Goal: Task Accomplishment & Management: Manage account settings

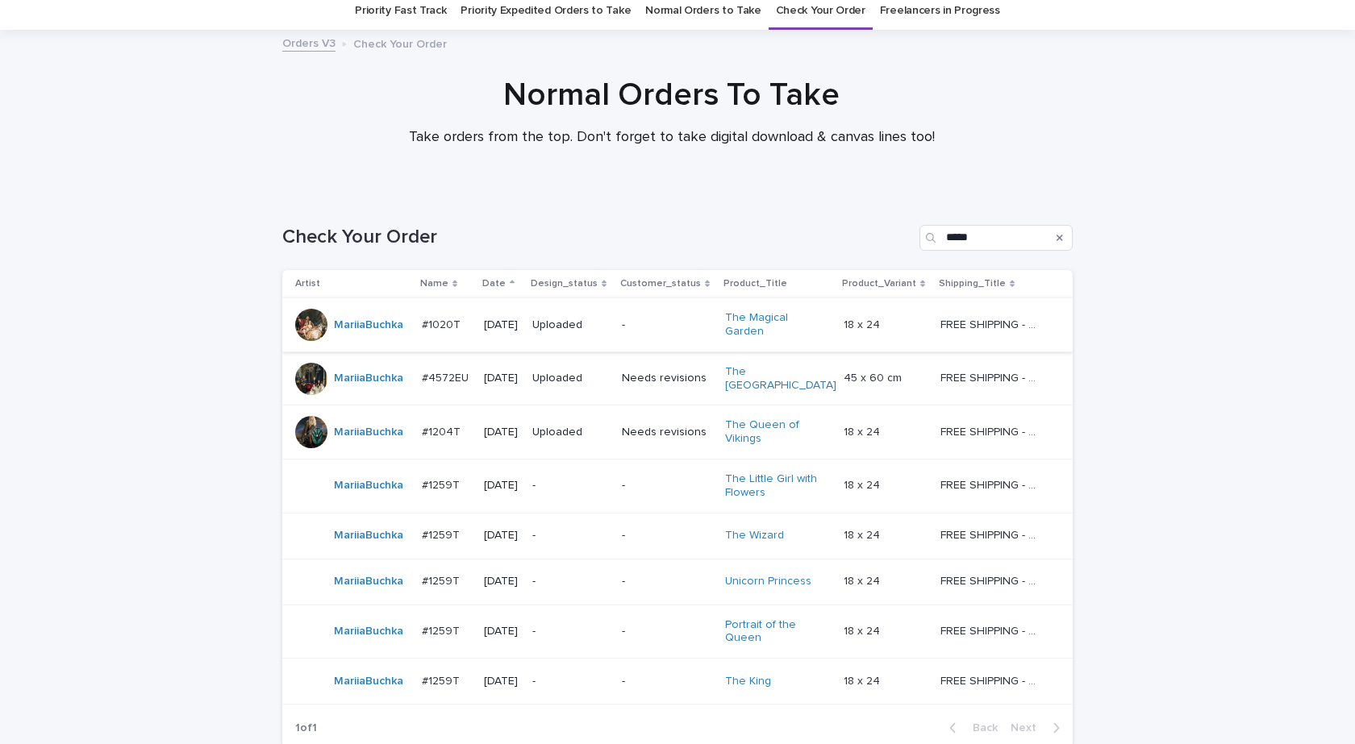
scroll to position [188, 0]
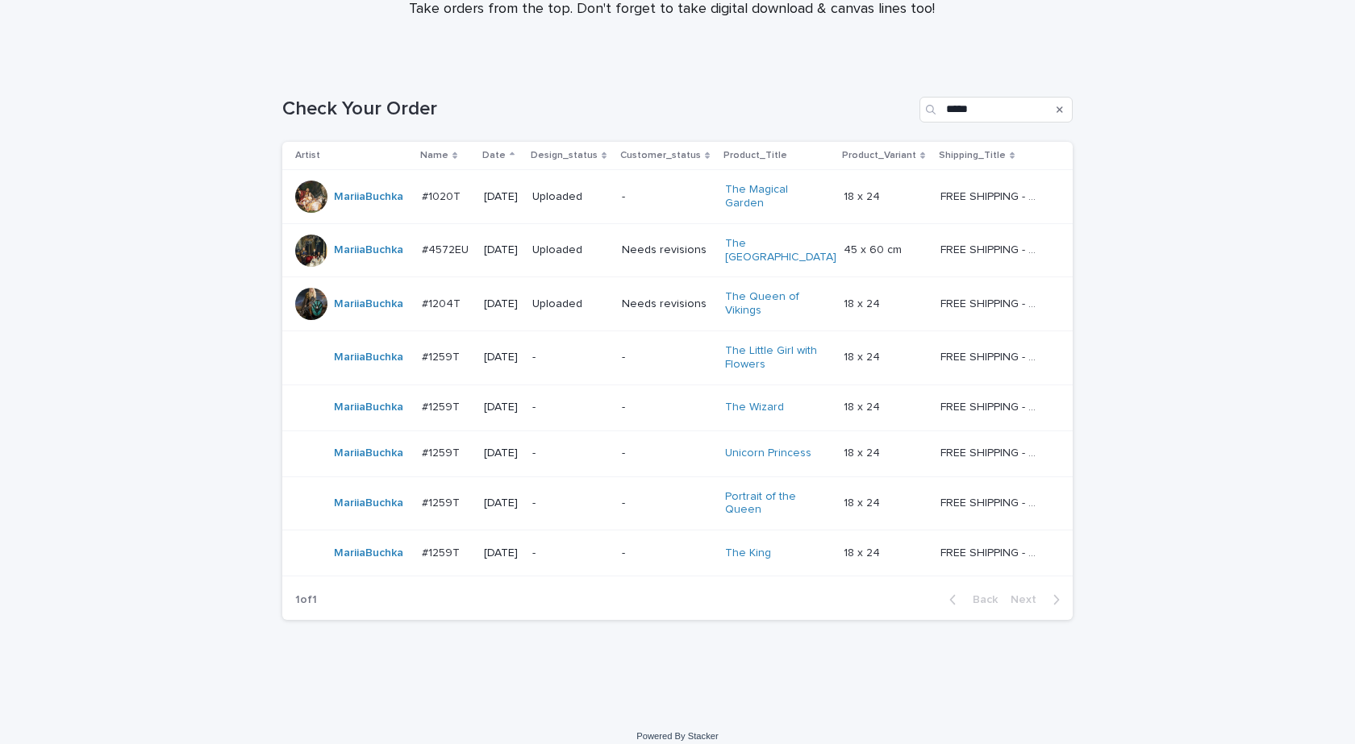
click at [374, 355] on div "MariiaBuchka" at bounding box center [368, 357] width 69 height 27
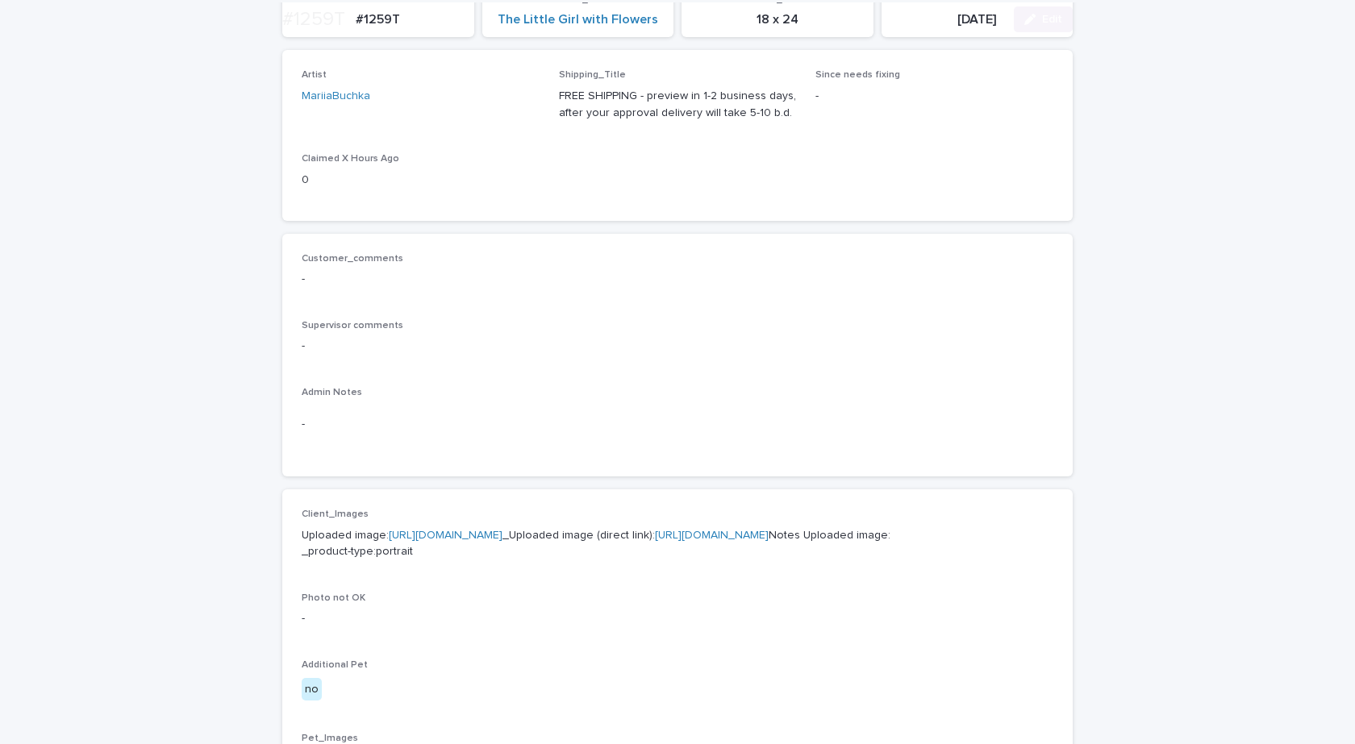
scroll to position [484, 0]
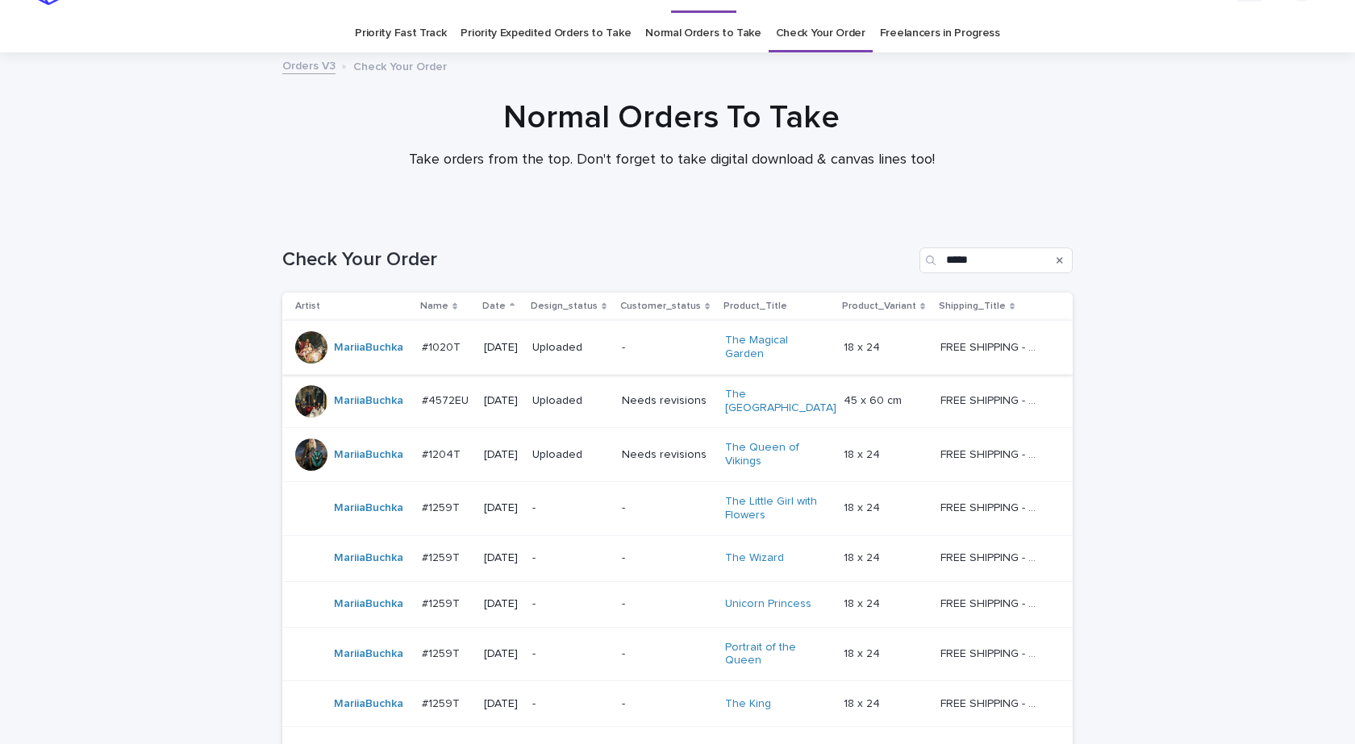
scroll to position [52, 0]
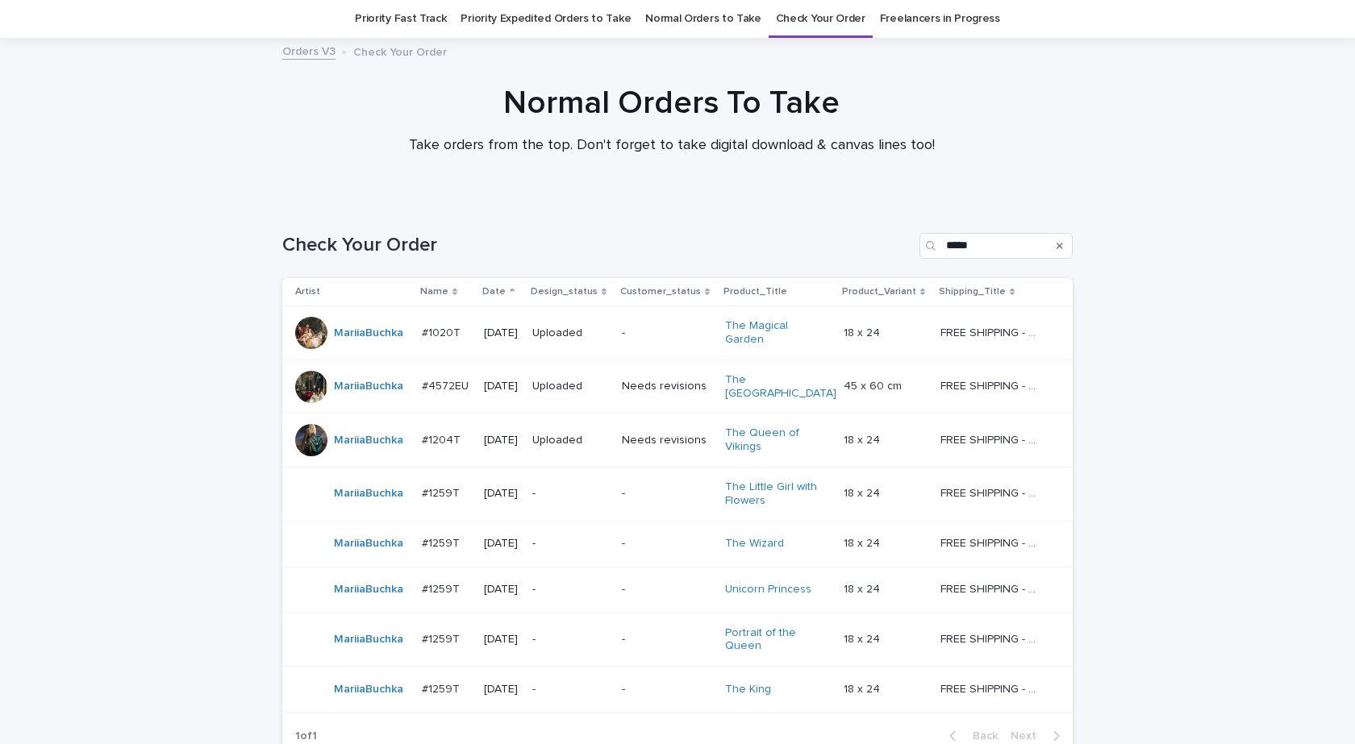
click at [378, 542] on div "MariiaBuchka" at bounding box center [352, 544] width 114 height 32
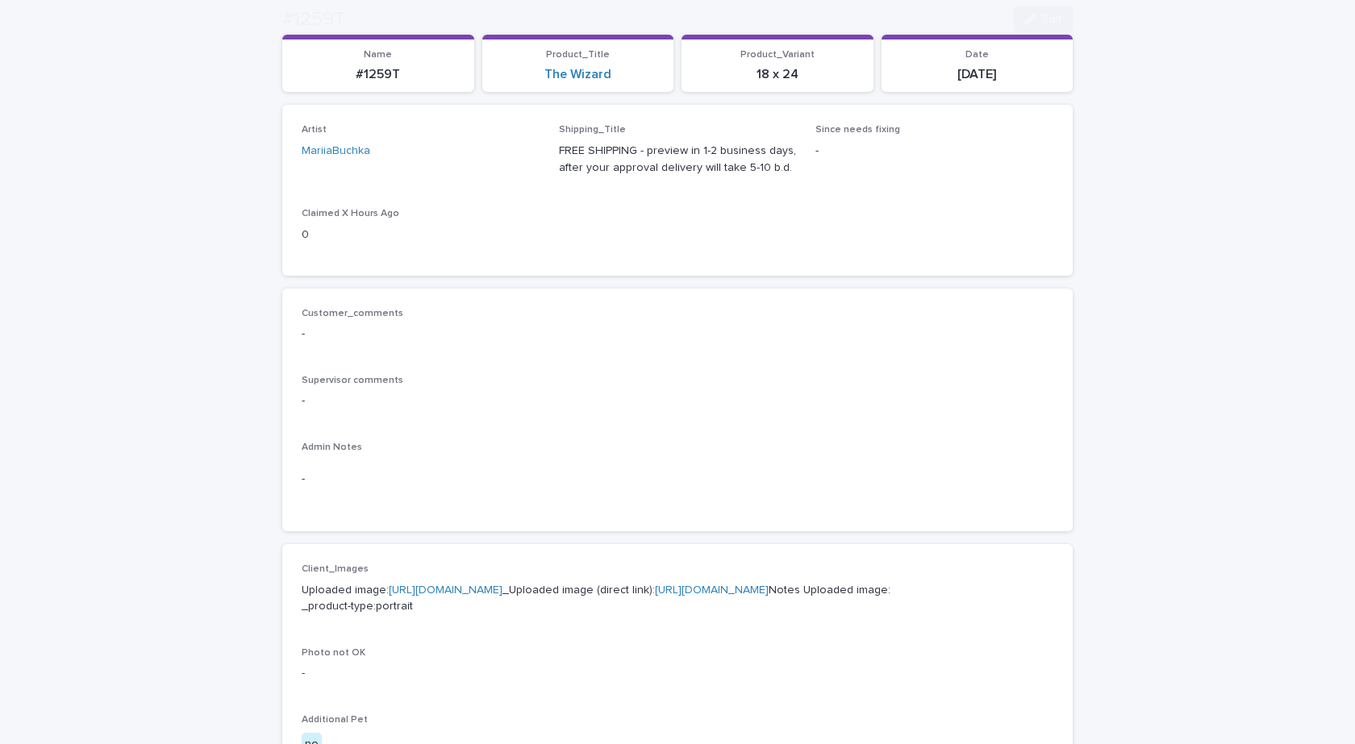
scroll to position [484, 0]
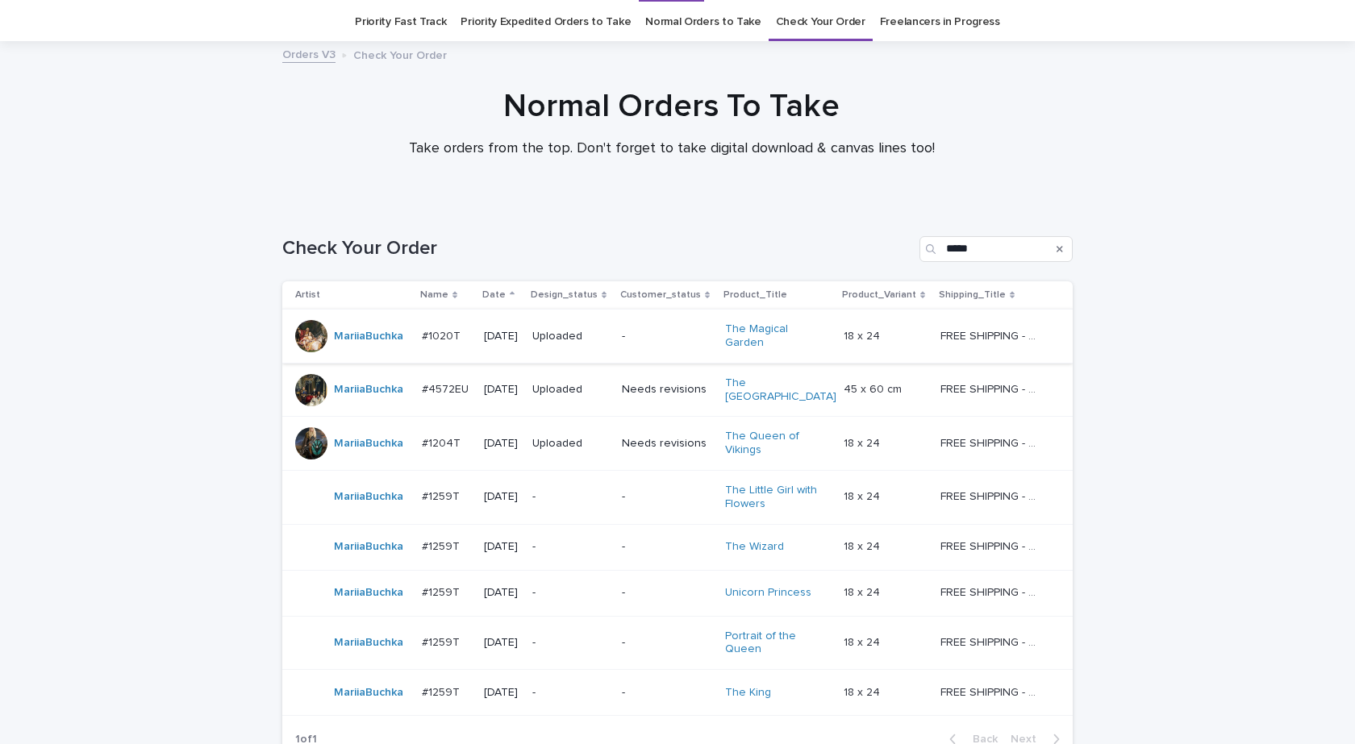
scroll to position [52, 0]
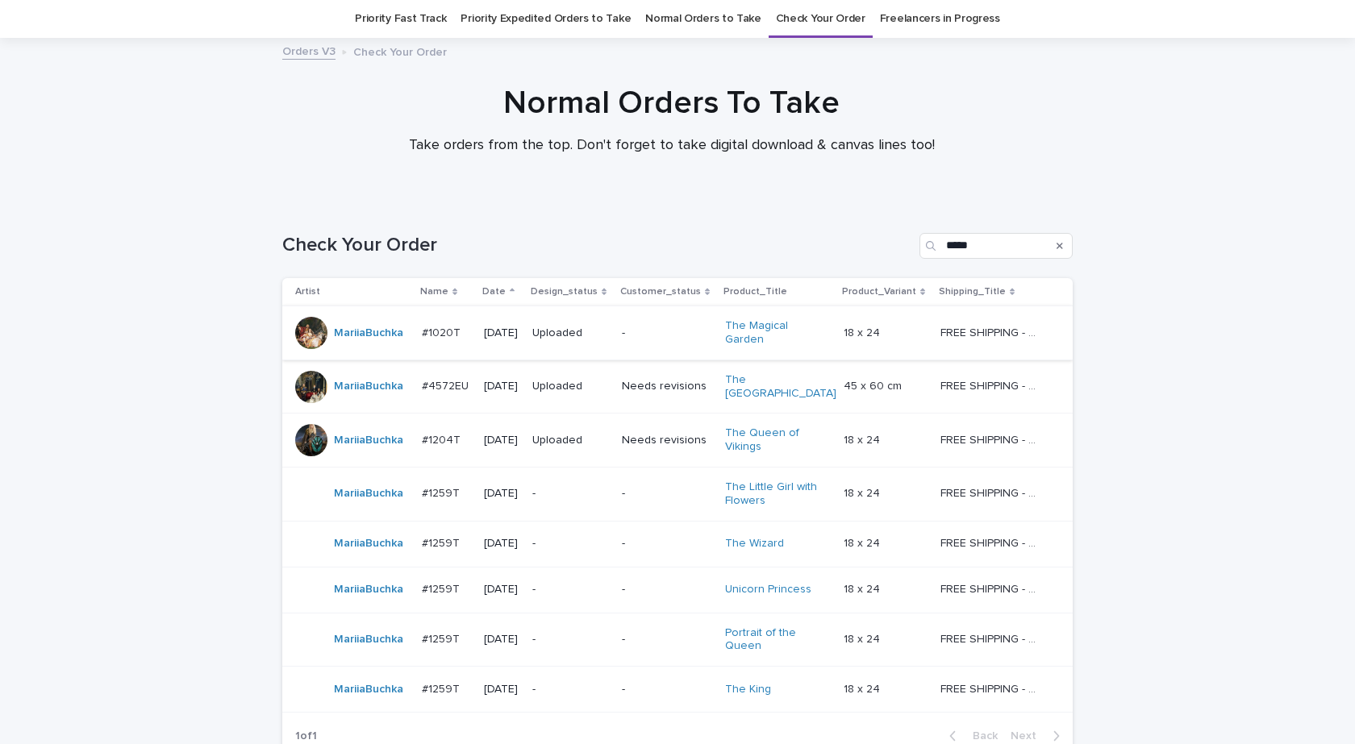
click at [375, 593] on td "MariiaBuchka" at bounding box center [348, 590] width 133 height 46
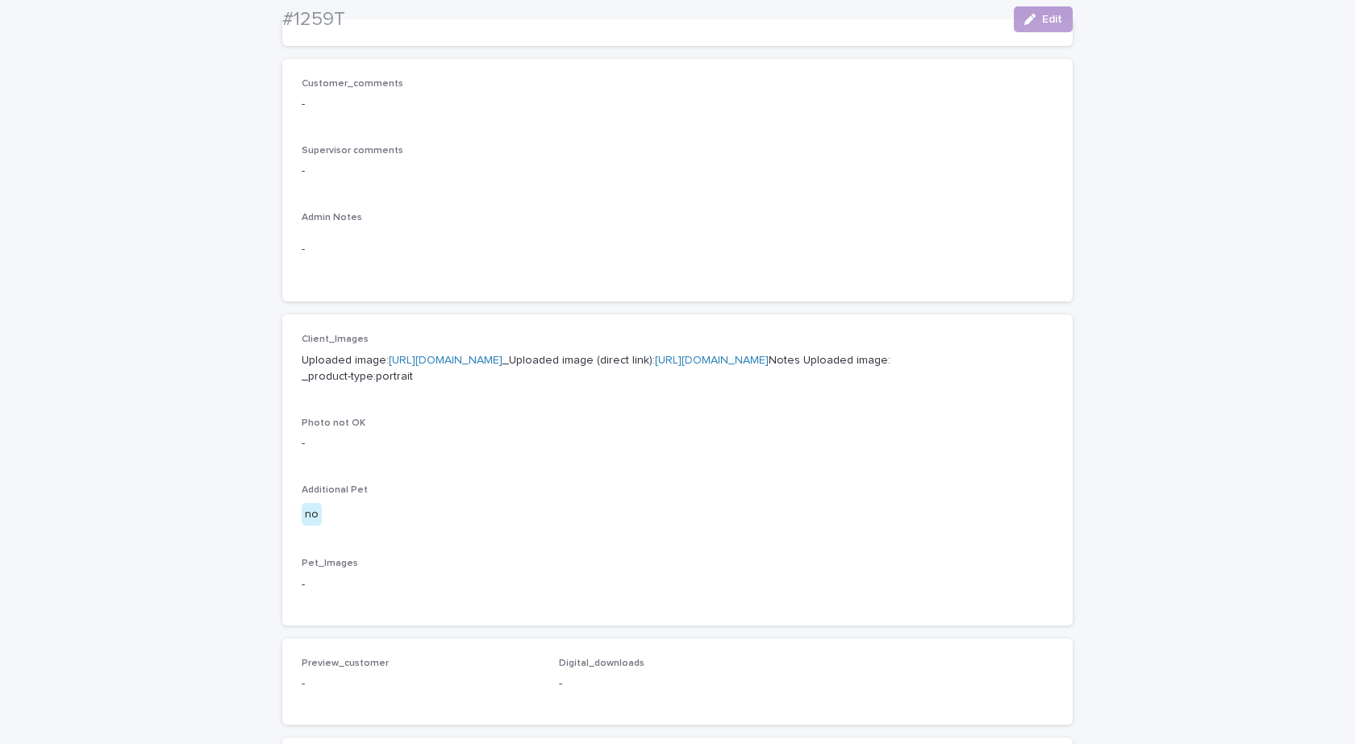
scroll to position [403, 0]
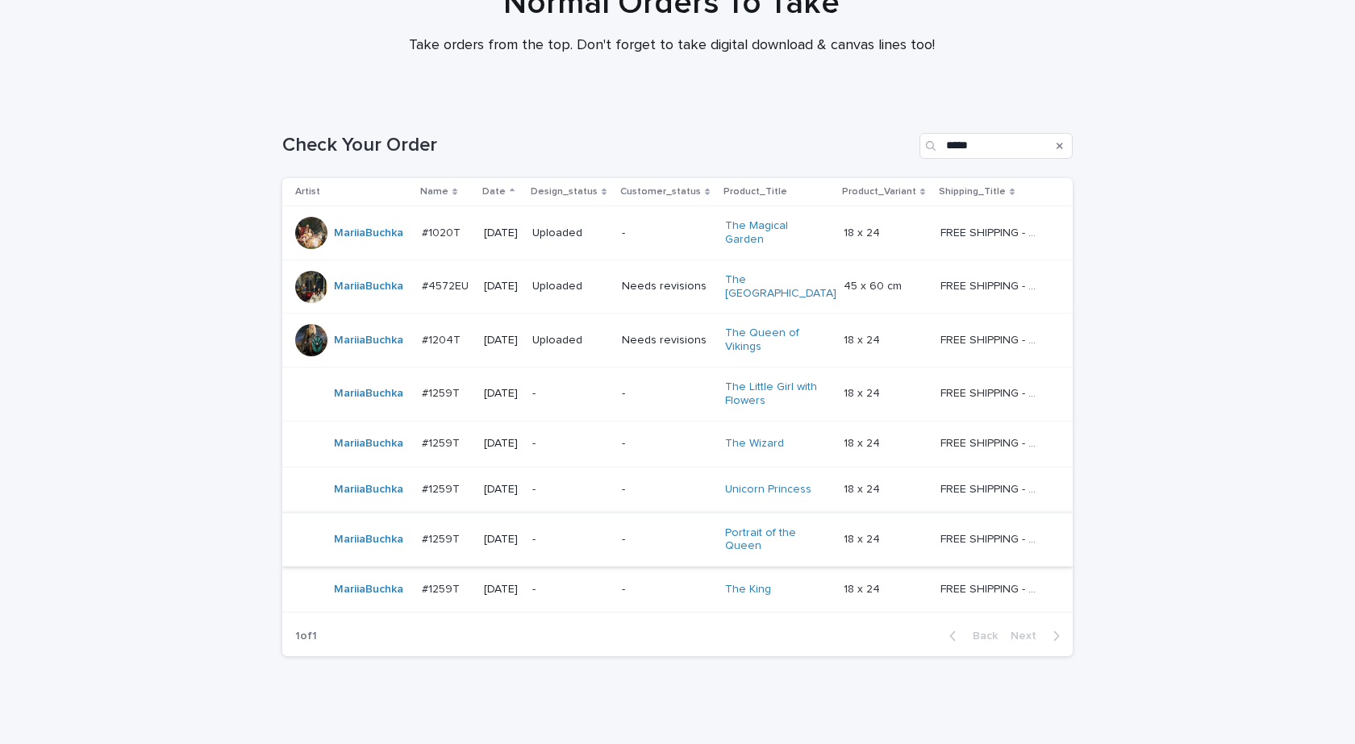
scroll to position [188, 0]
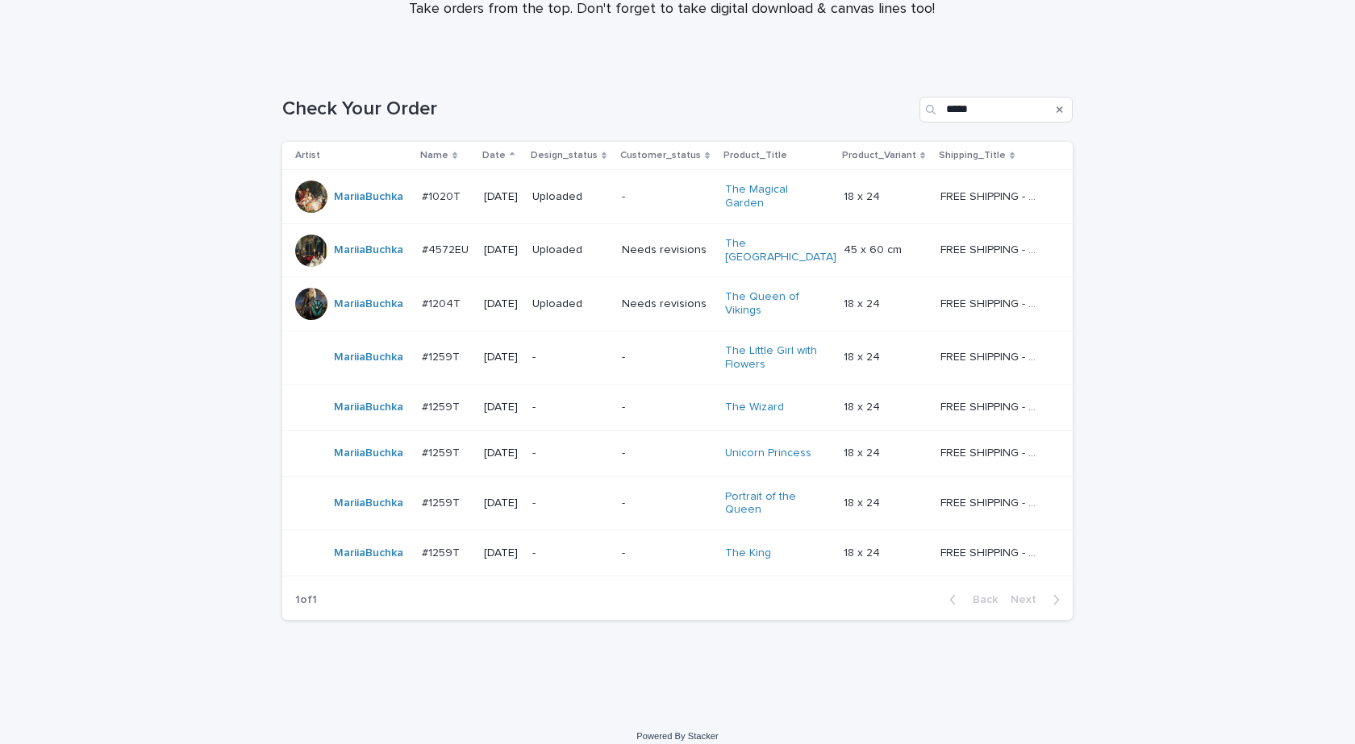
click at [387, 508] on td "MariiaBuchka" at bounding box center [348, 504] width 133 height 54
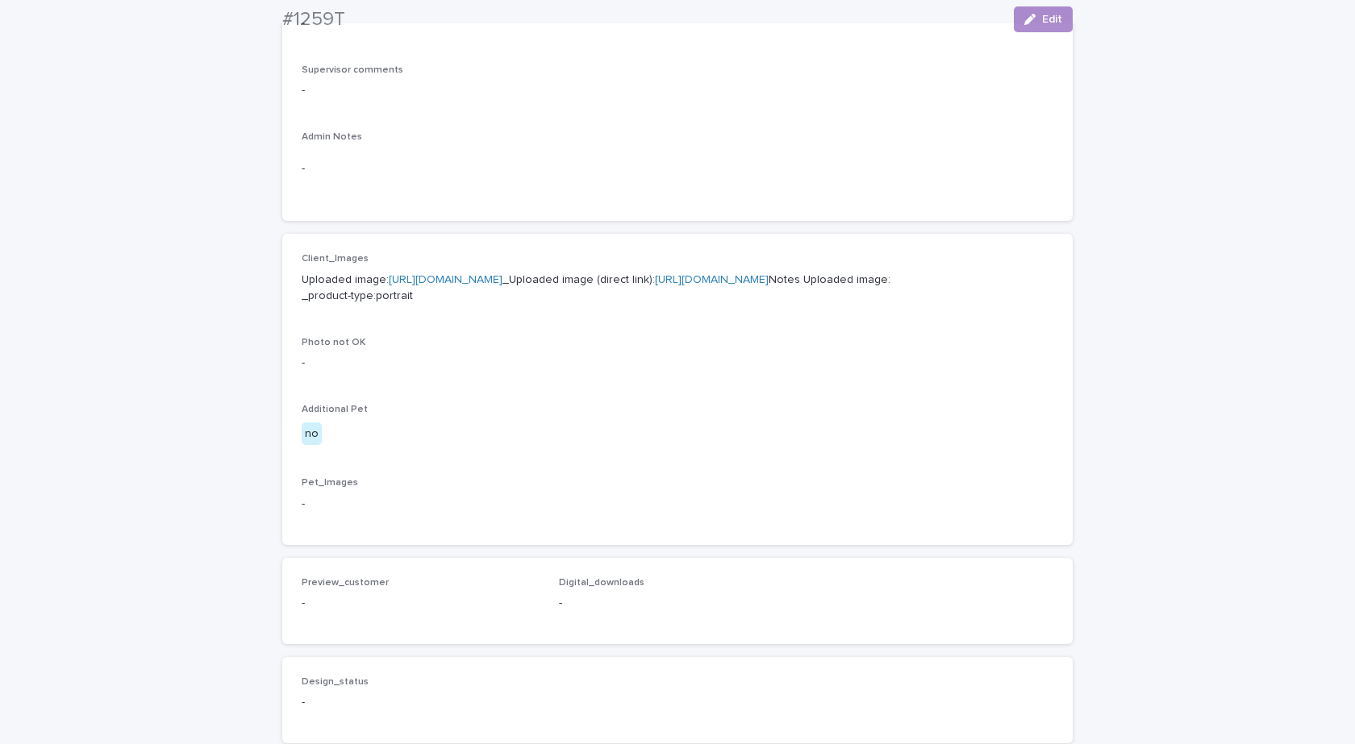
scroll to position [484, 0]
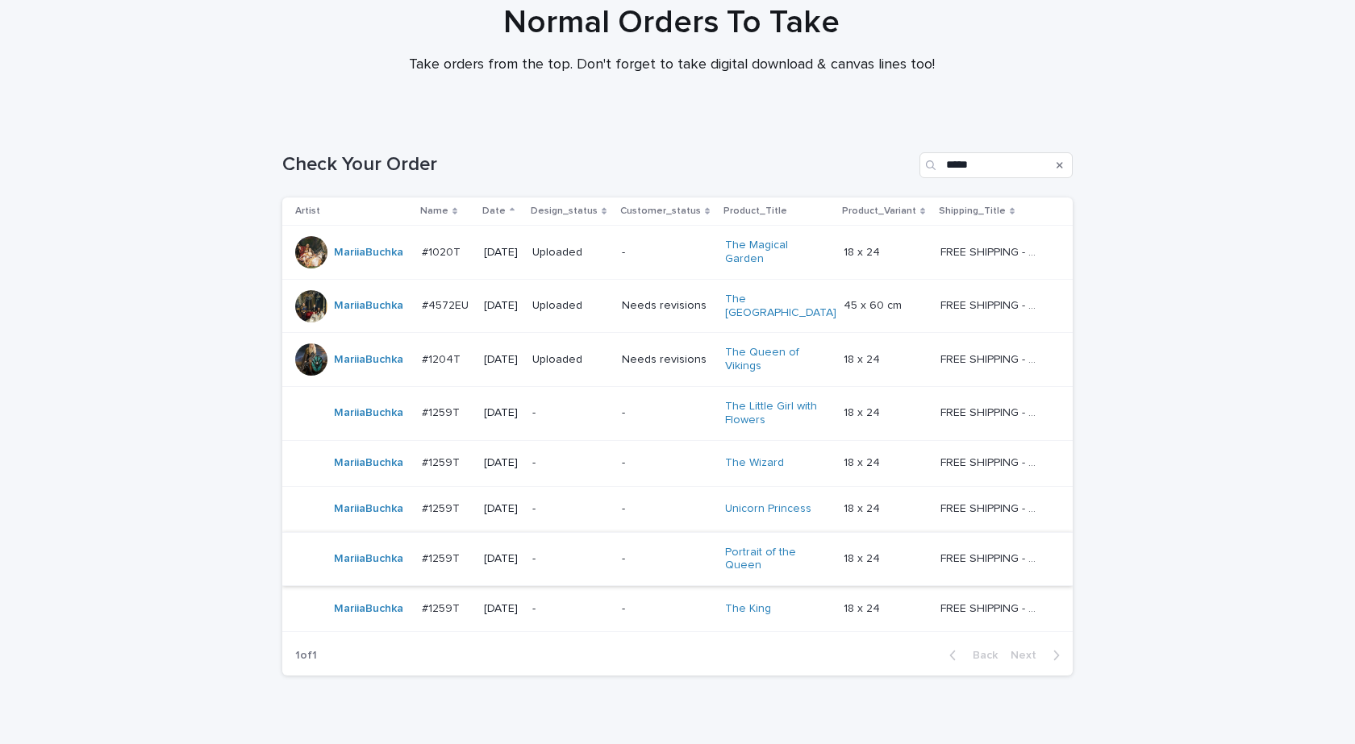
scroll to position [188, 0]
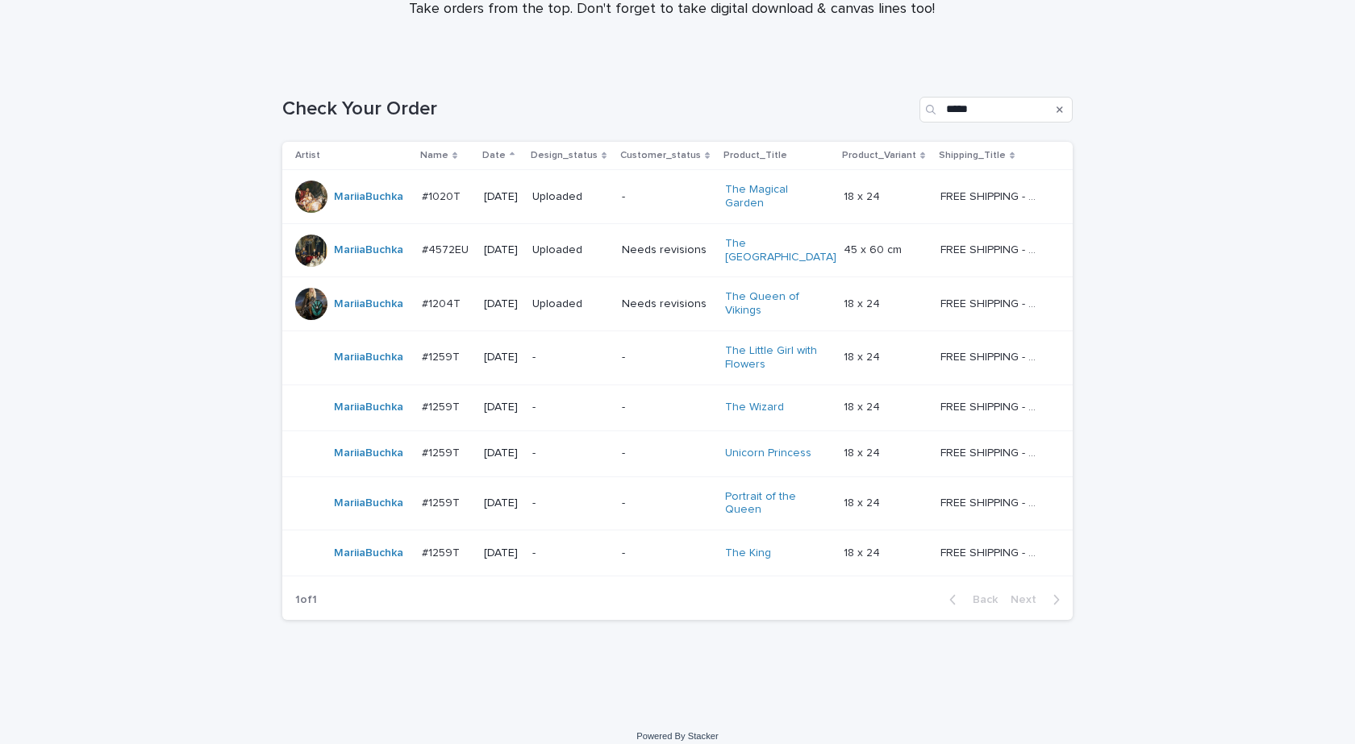
click at [357, 554] on td "MariiaBuchka" at bounding box center [348, 554] width 133 height 46
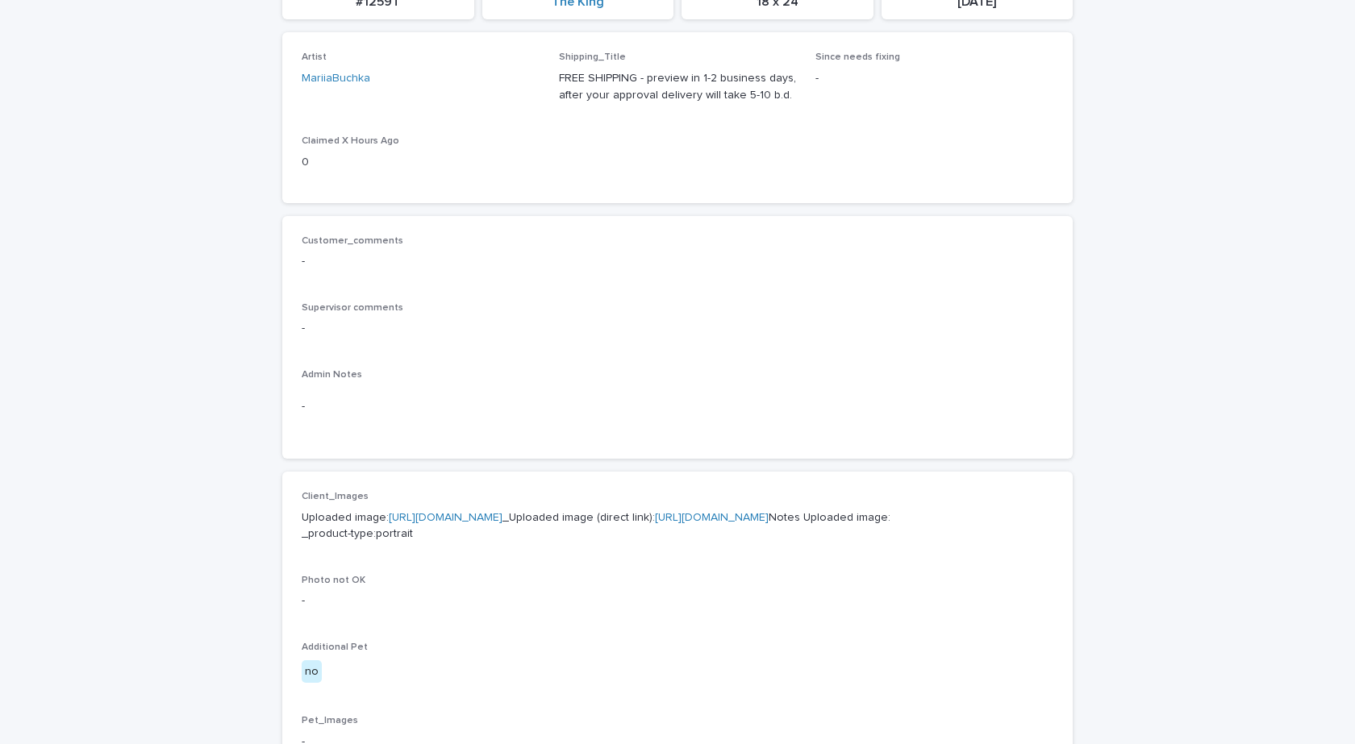
scroll to position [484, 0]
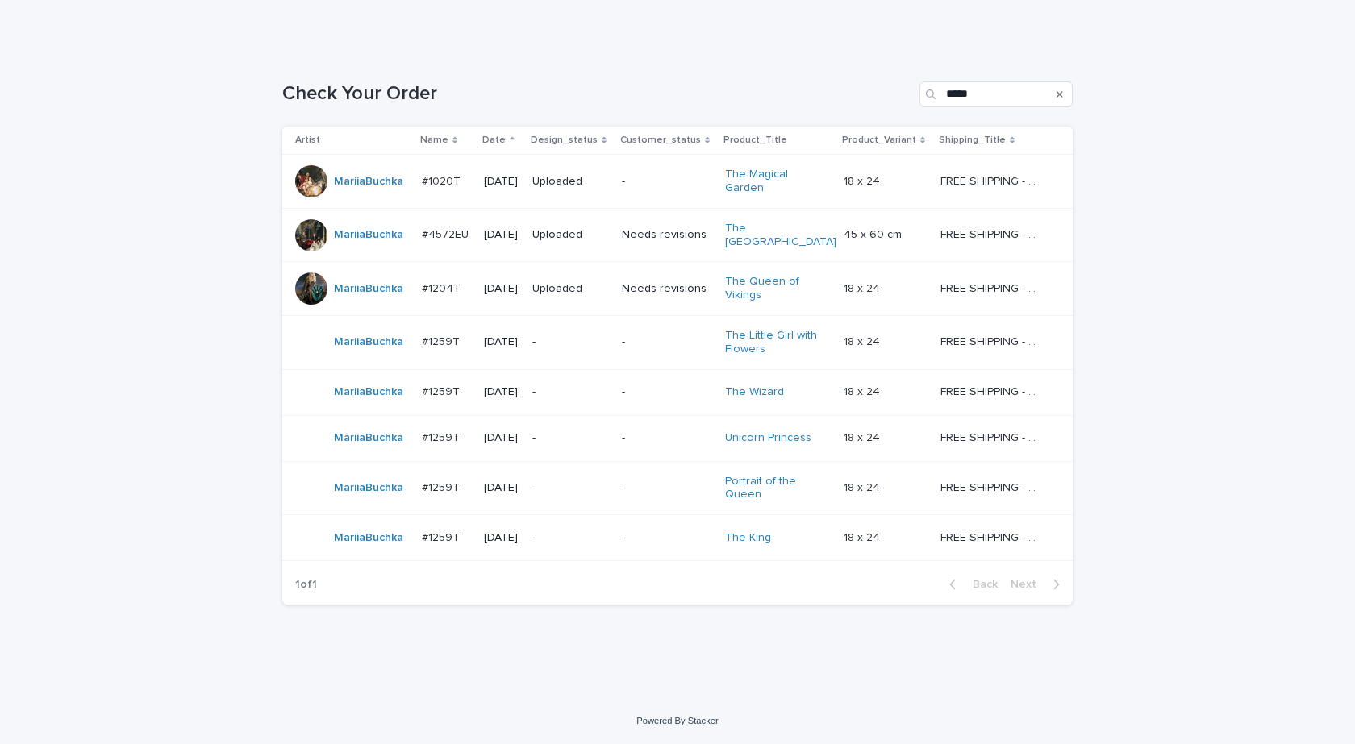
scroll to position [52, 0]
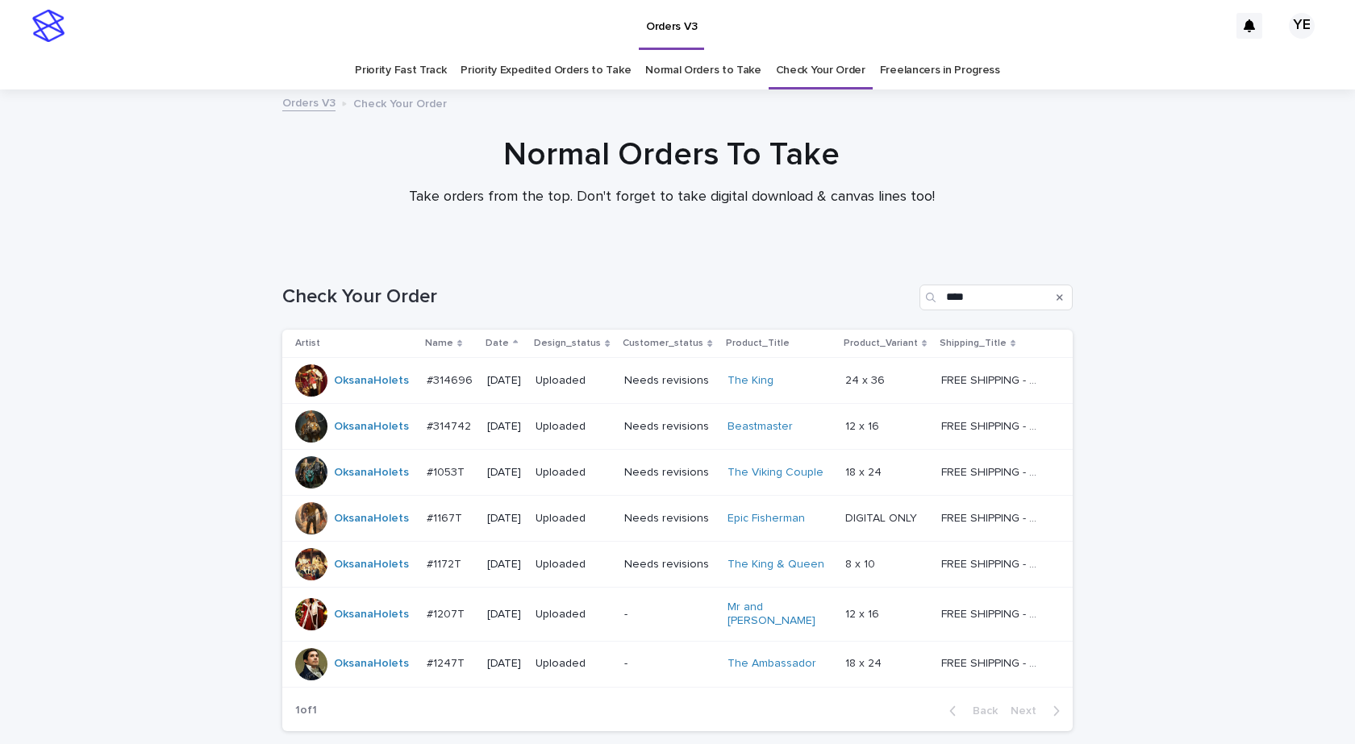
scroll to position [52, 0]
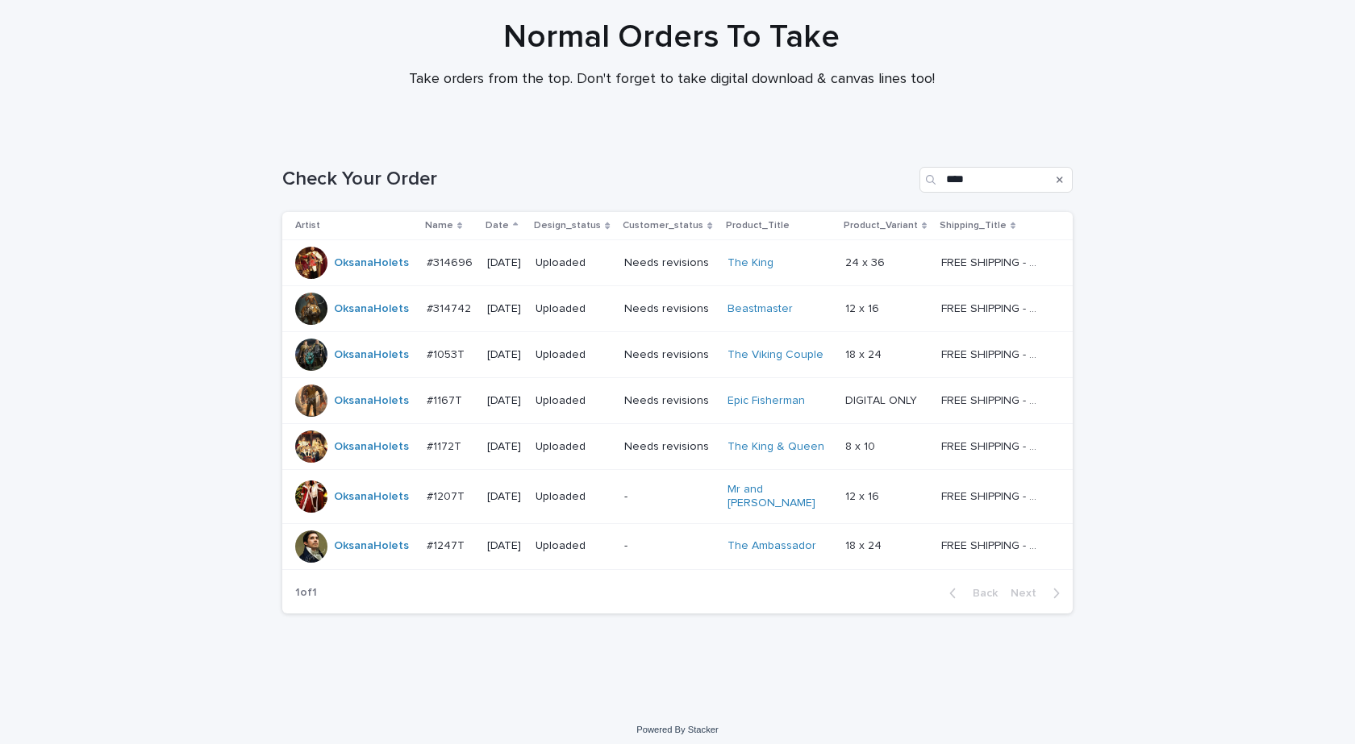
scroll to position [119, 0]
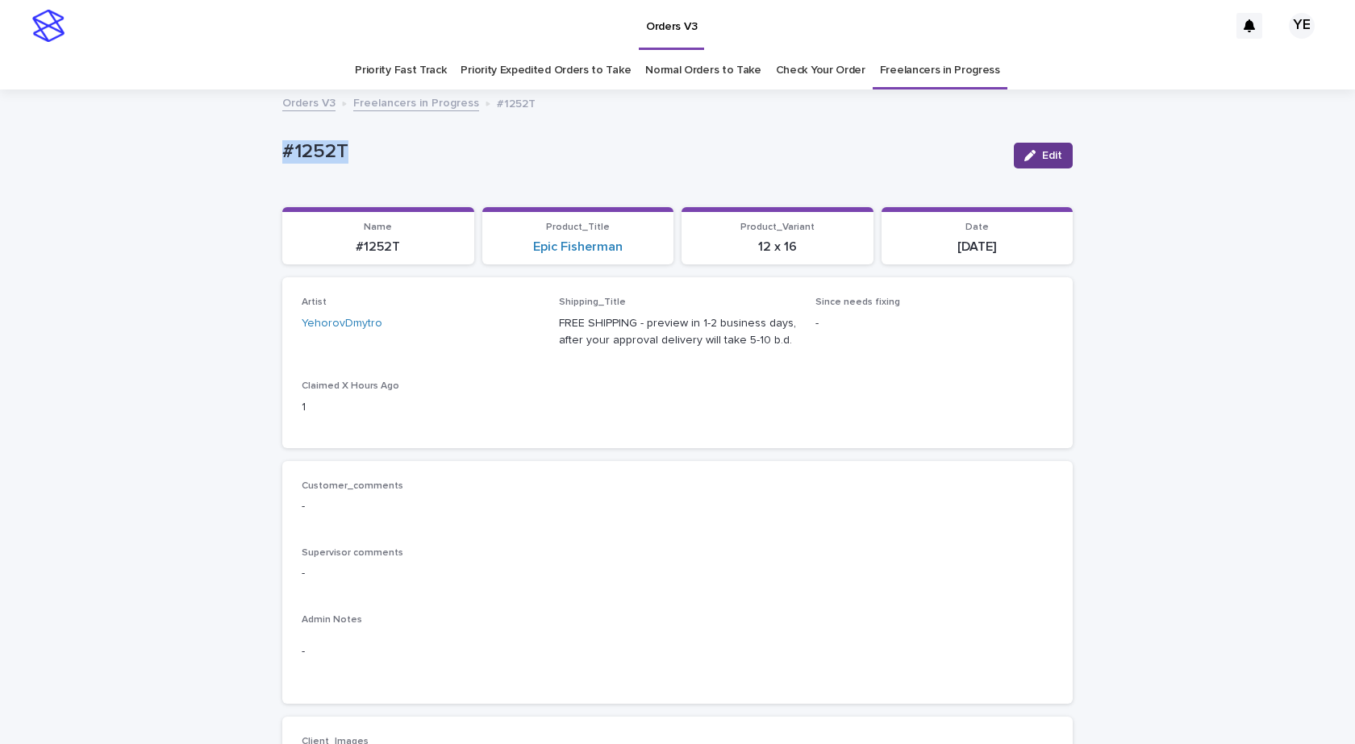
click at [1043, 150] on span "Edit" at bounding box center [1052, 155] width 20 height 11
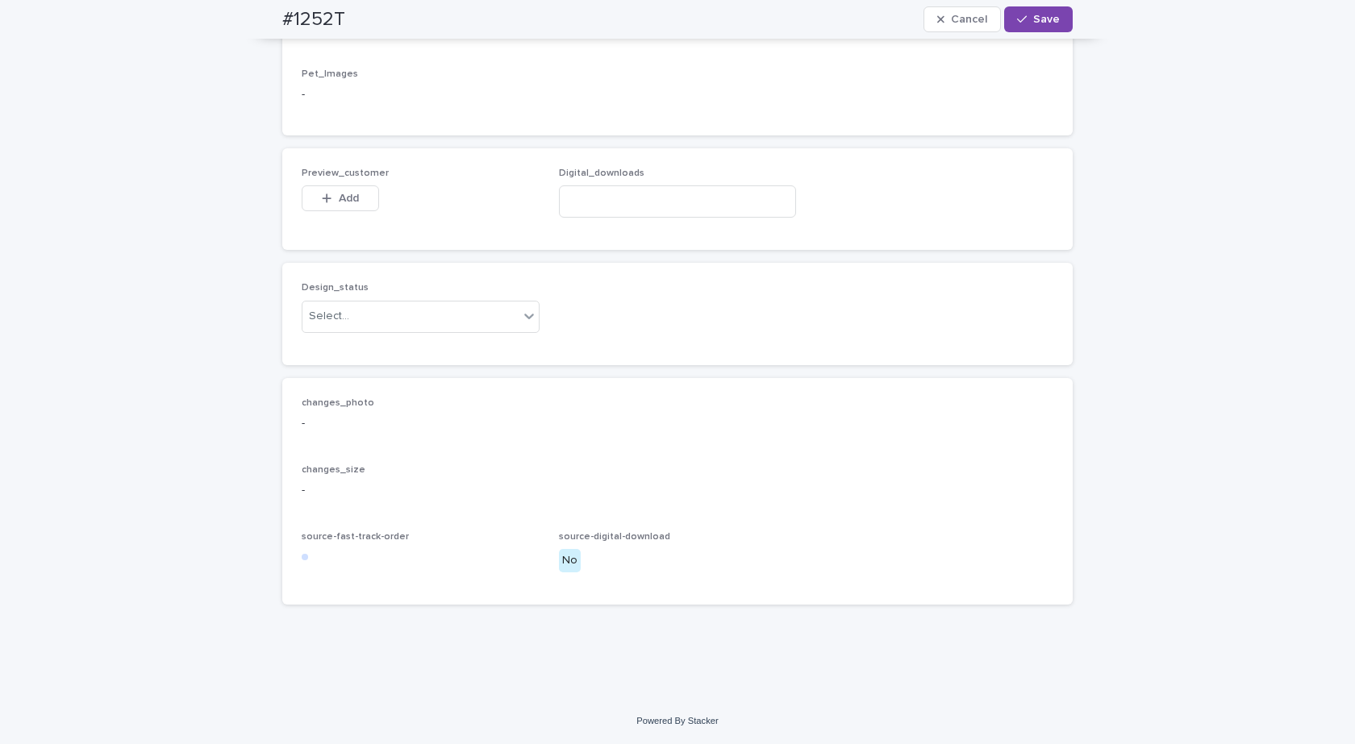
scroll to position [992, 0]
click at [387, 336] on div "Design_status Select..." at bounding box center [421, 313] width 238 height 63
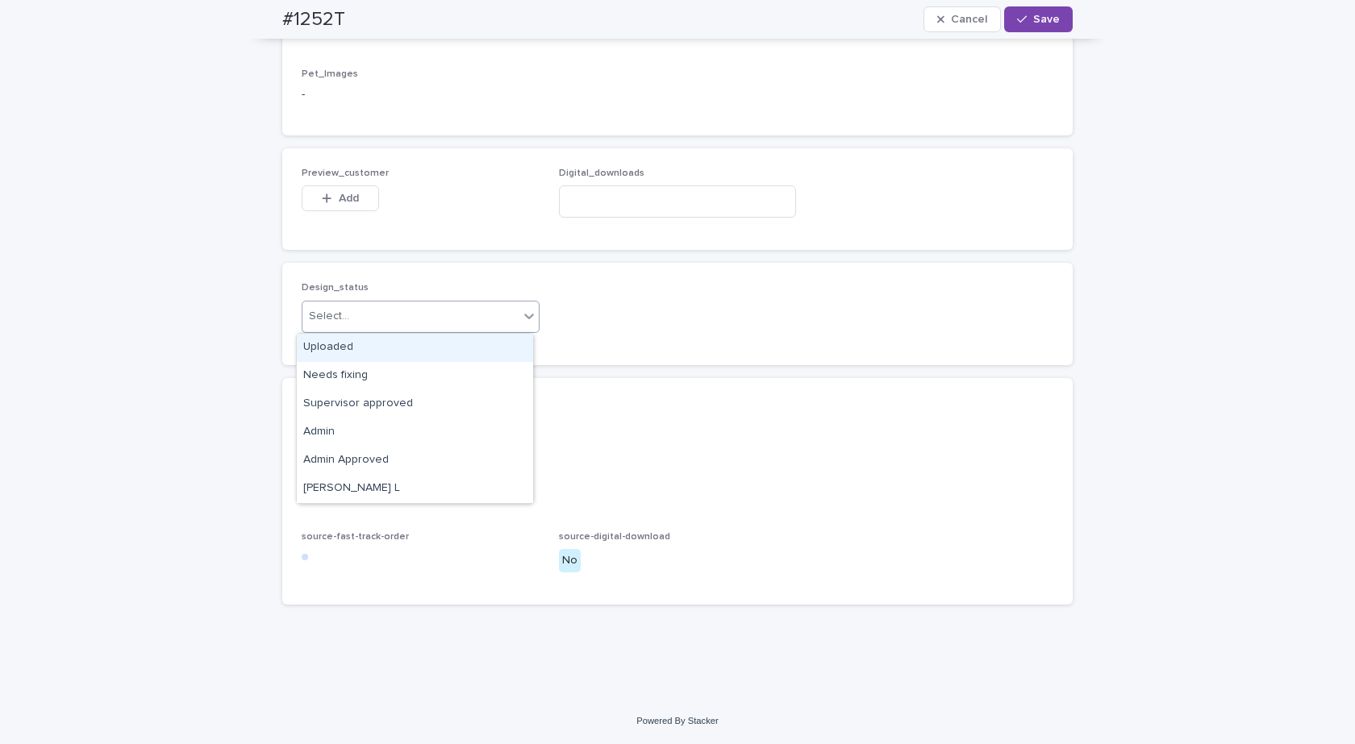
click at [357, 319] on div "Select..." at bounding box center [410, 316] width 216 height 27
click at [327, 350] on div "Uploaded" at bounding box center [415, 348] width 236 height 28
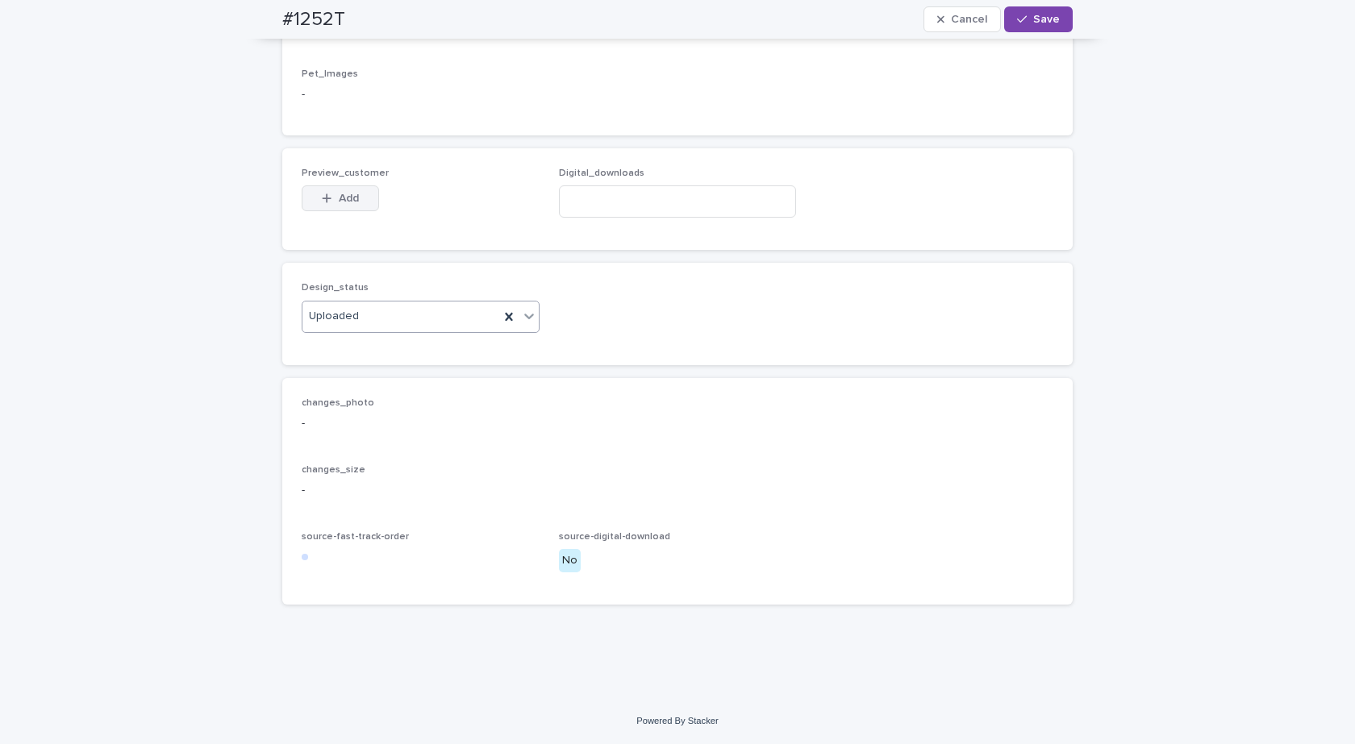
click at [329, 194] on div "button" at bounding box center [330, 198] width 16 height 11
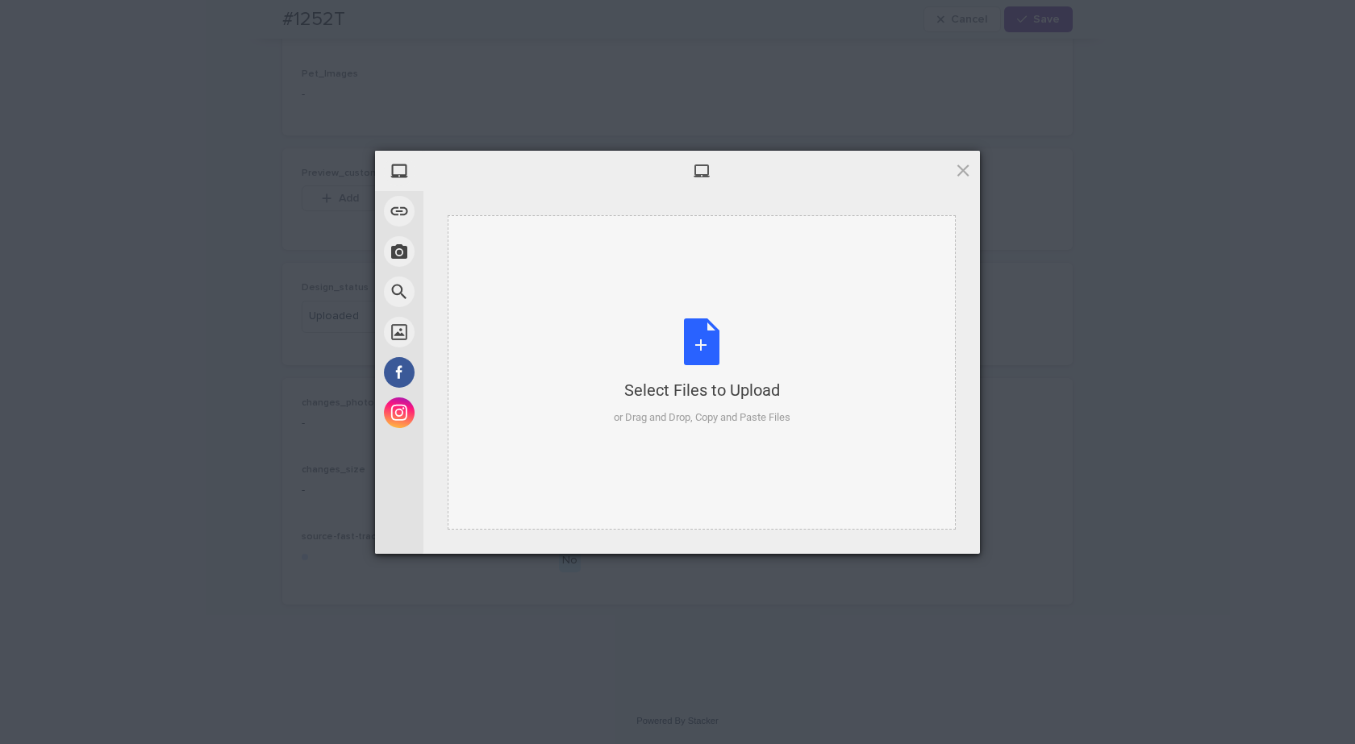
click at [727, 348] on div "Select Files to Upload or Drag and Drop, Copy and Paste Files" at bounding box center [702, 372] width 177 height 107
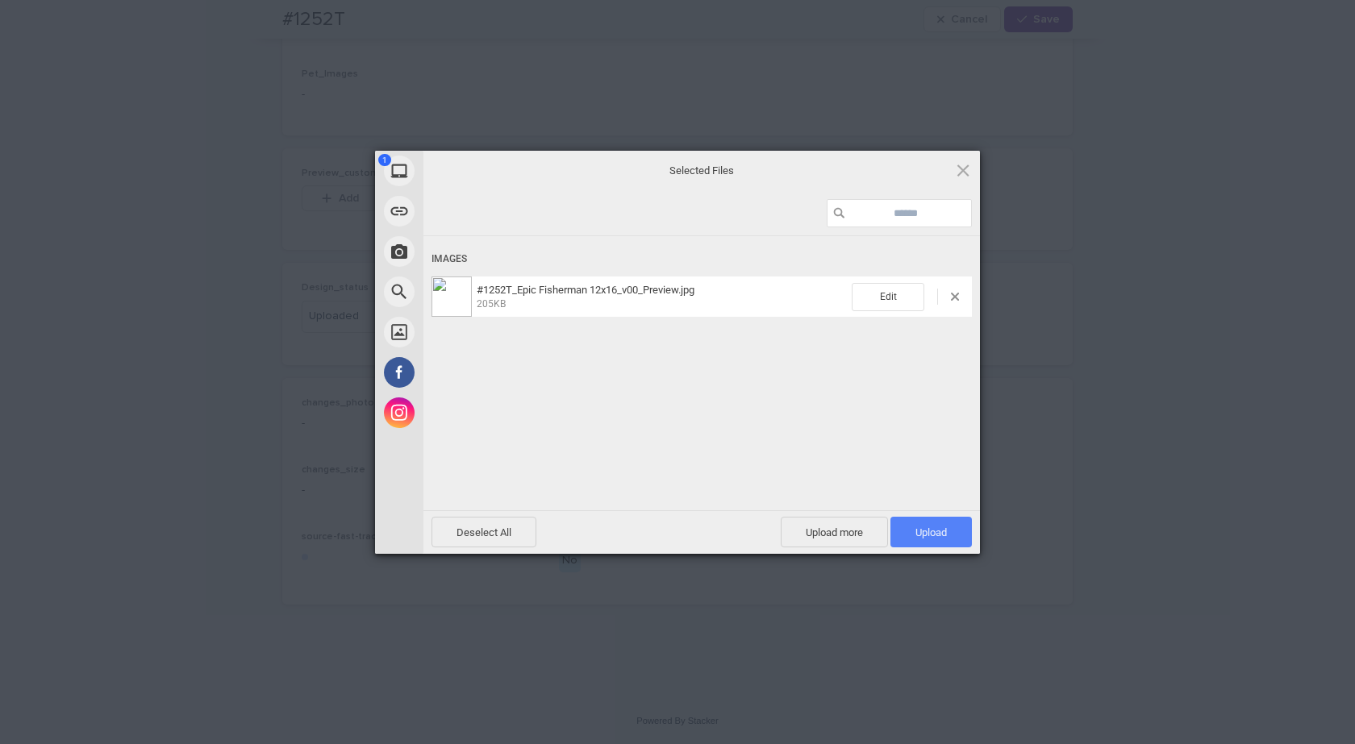
click at [928, 517] on span "Upload 1" at bounding box center [930, 532] width 81 height 31
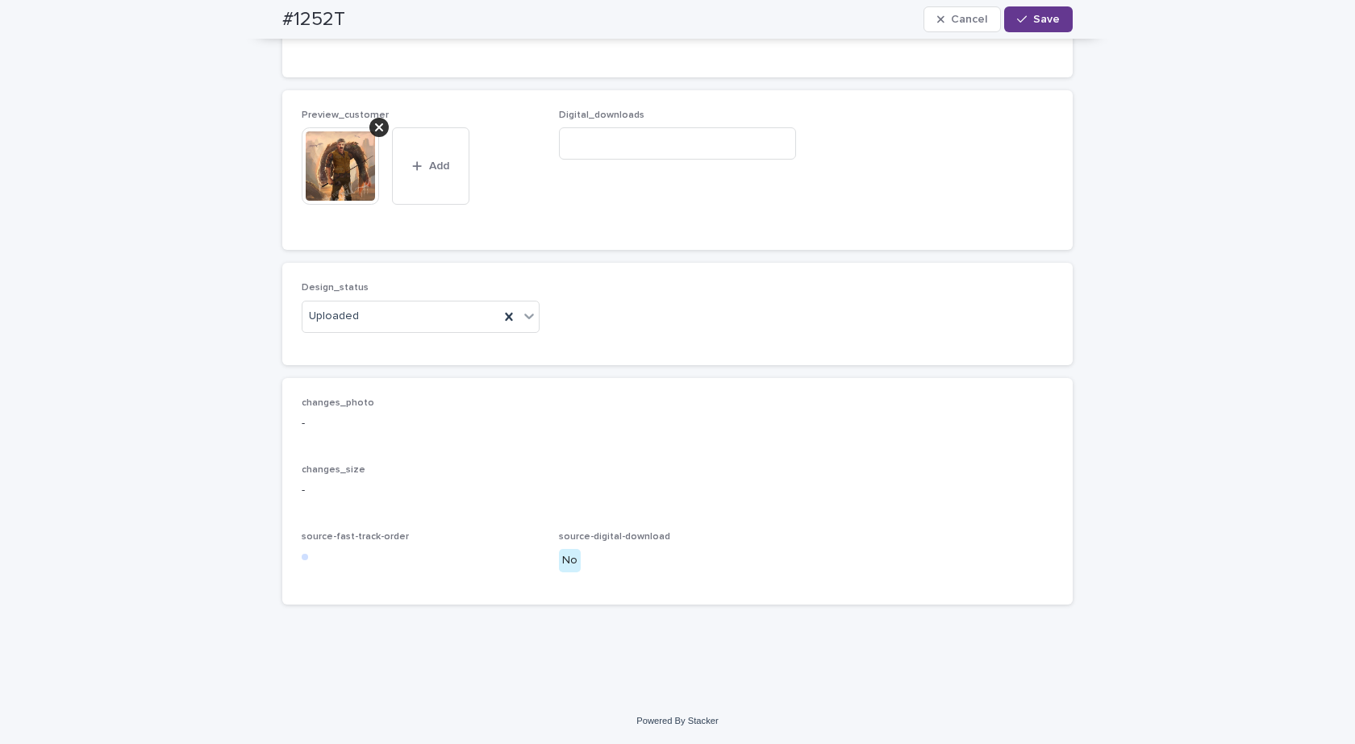
click at [1035, 13] on button "Save" at bounding box center [1038, 19] width 69 height 26
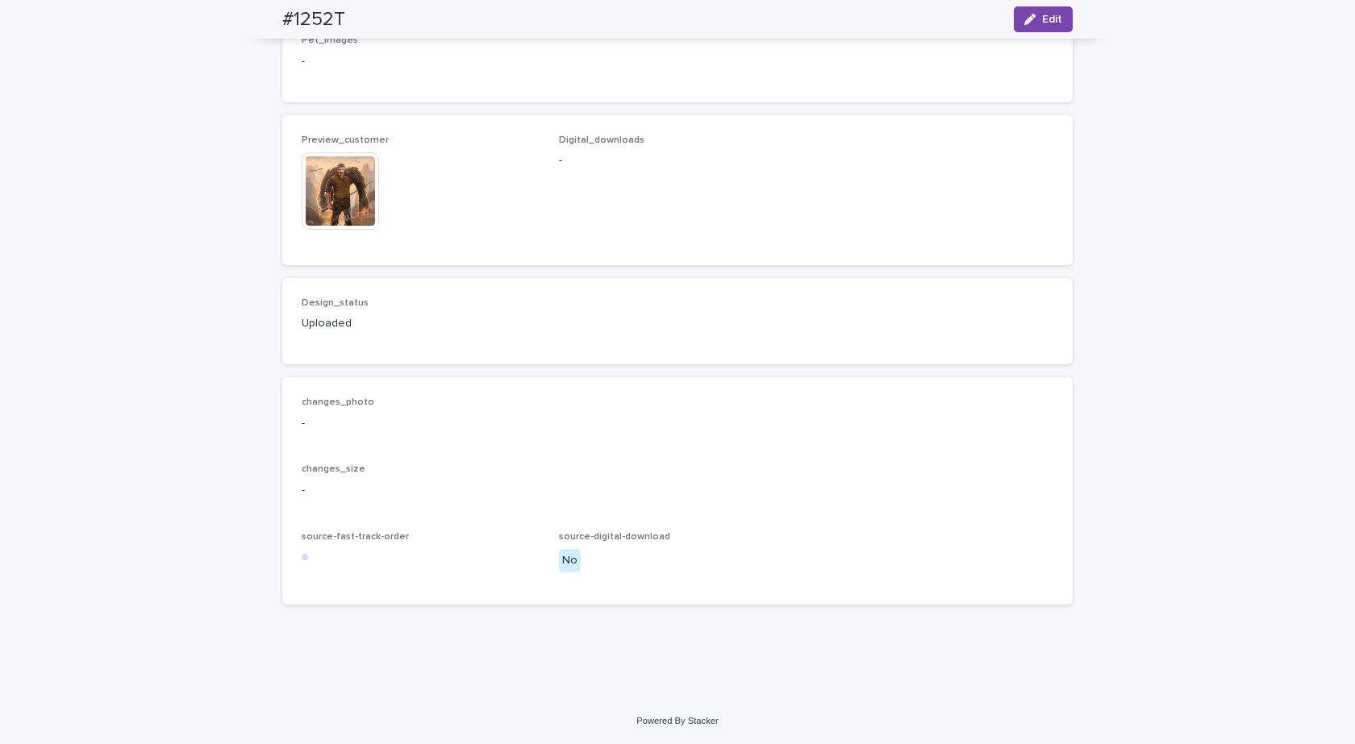
click at [335, 202] on img at bounding box center [340, 190] width 77 height 77
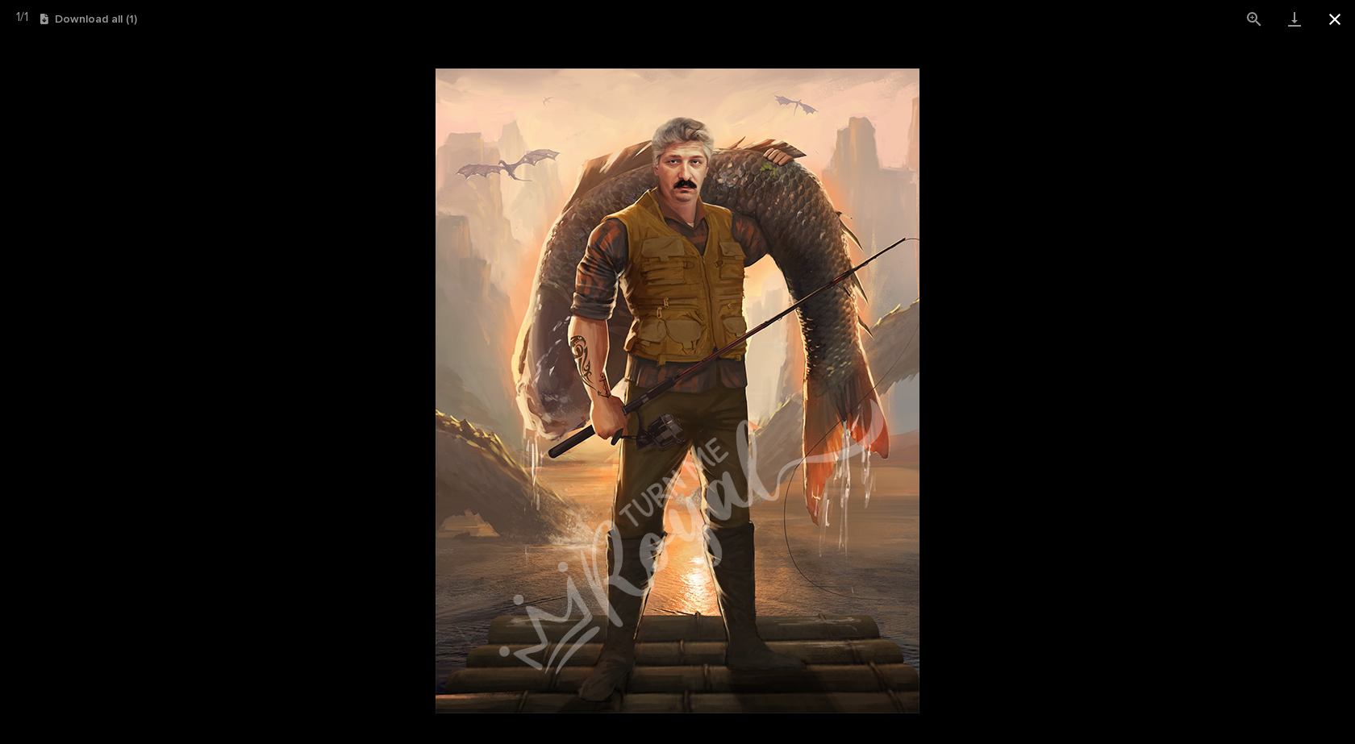
click at [1331, 10] on button "Close gallery" at bounding box center [1334, 19] width 40 height 38
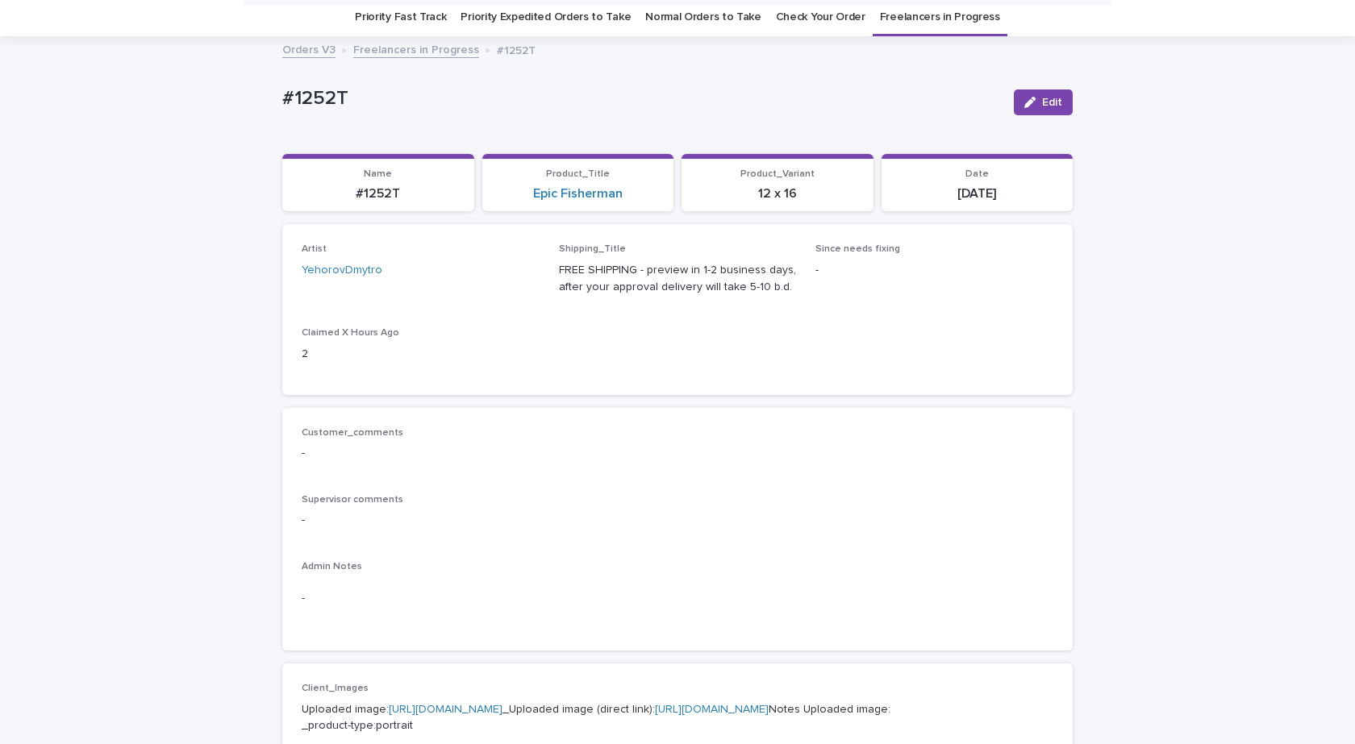
scroll to position [0, 0]
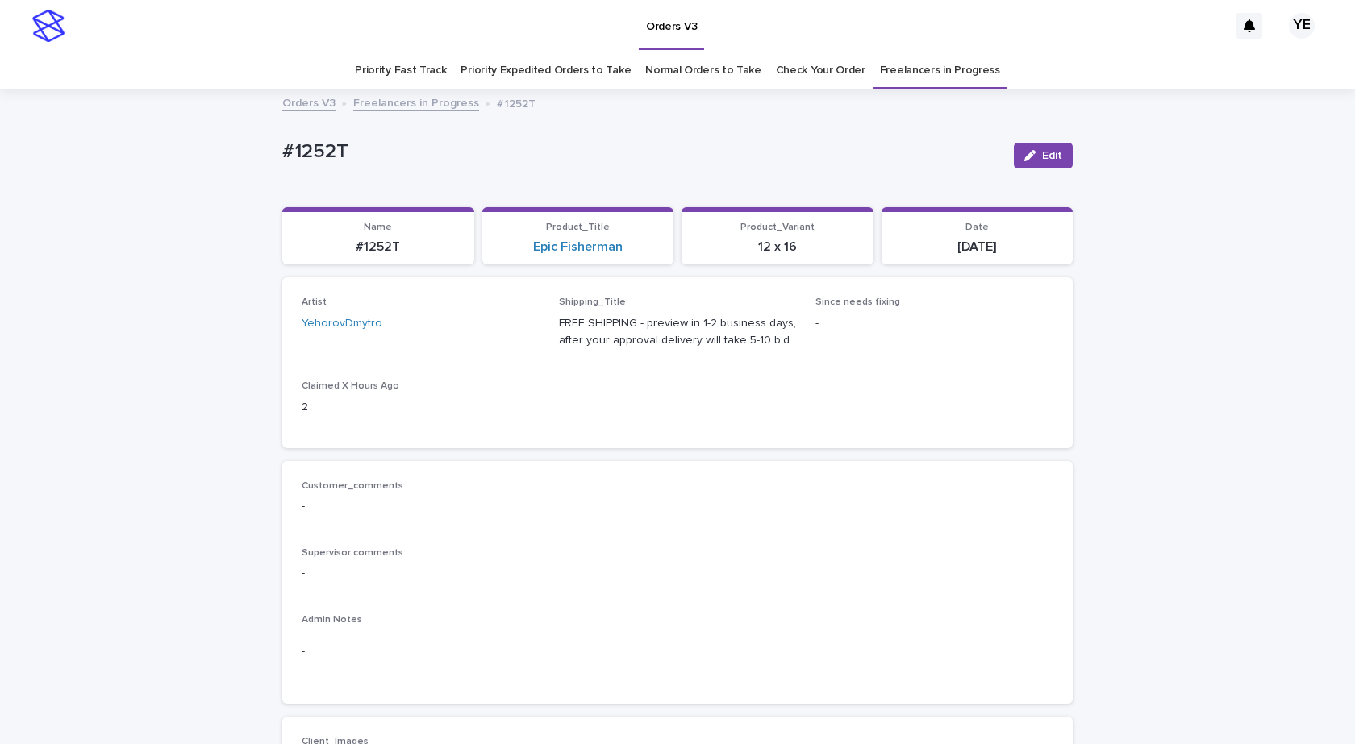
click at [360, 110] on link "Freelancers in Progress" at bounding box center [416, 102] width 126 height 19
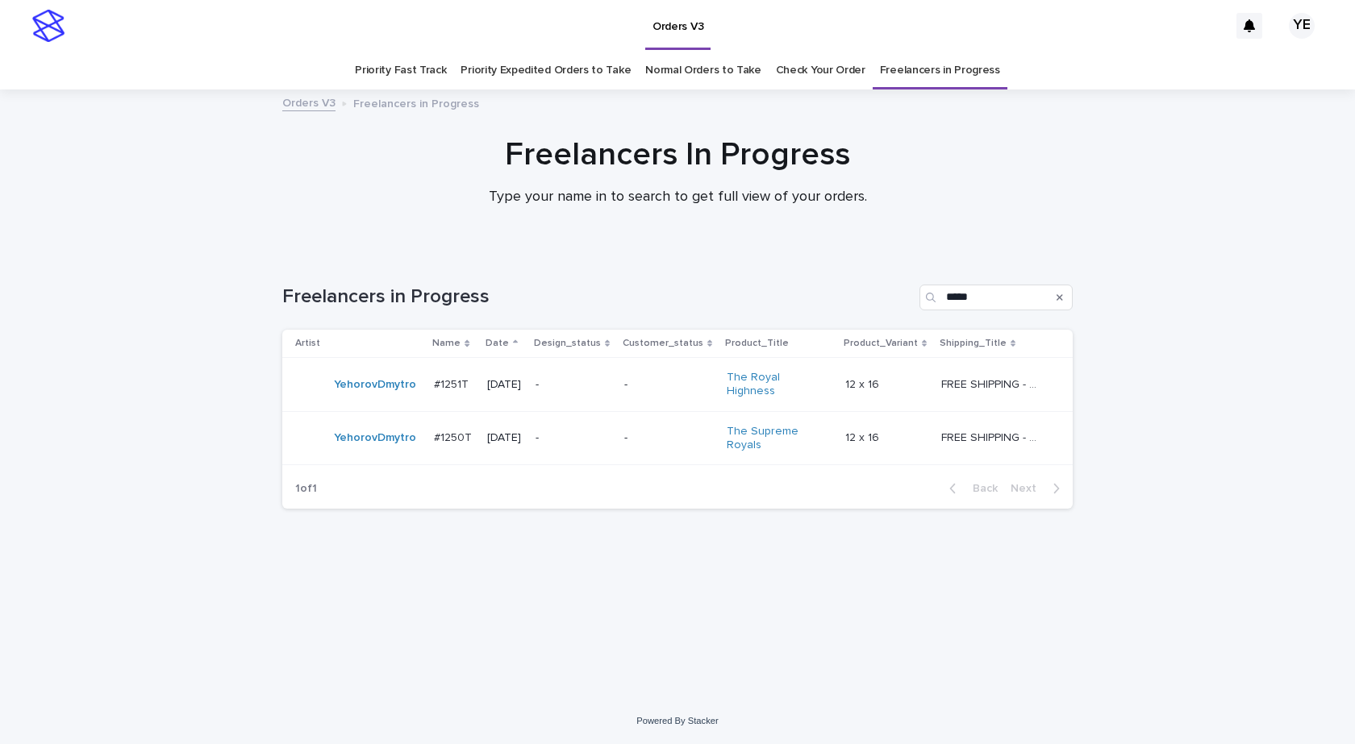
click at [390, 396] on div "YehorovDmytro" at bounding box center [358, 385] width 126 height 32
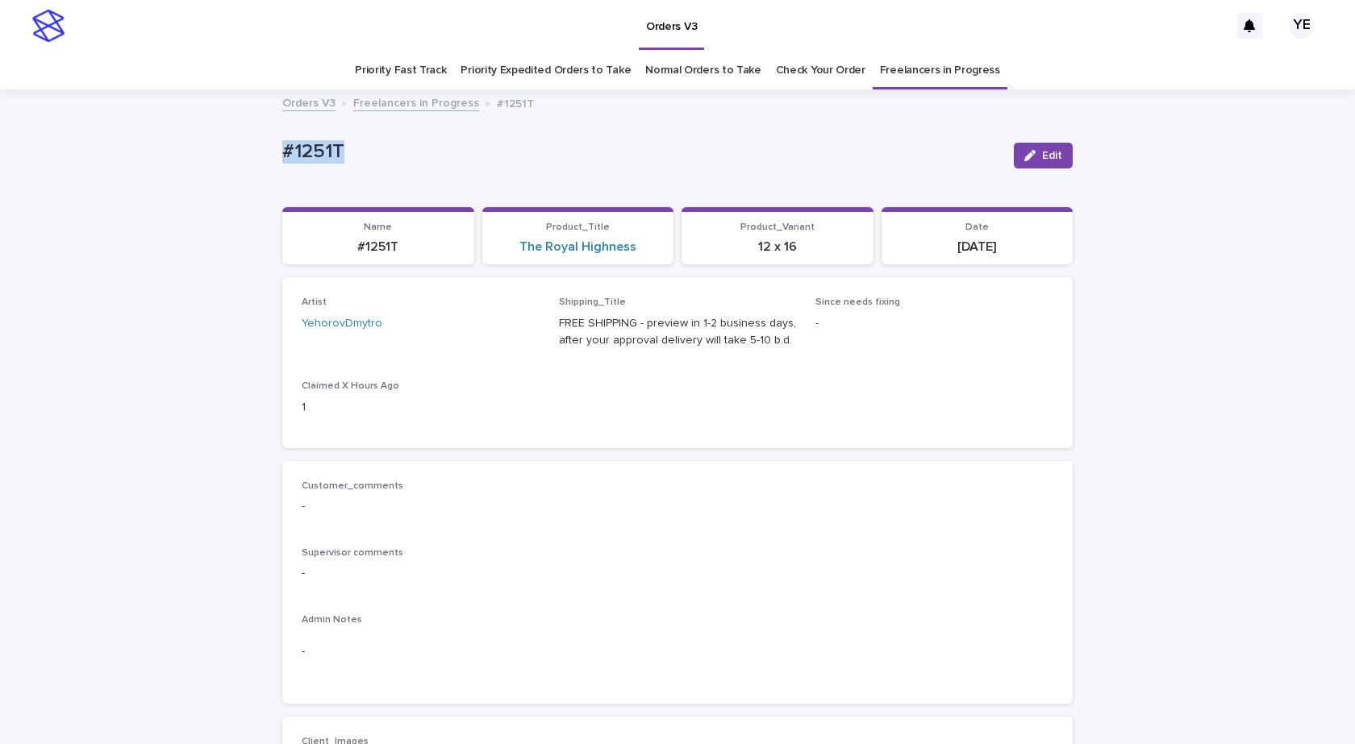
drag, startPoint x: 239, startPoint y: 151, endPoint x: 158, endPoint y: 172, distance: 83.3
copy p "#1251T"
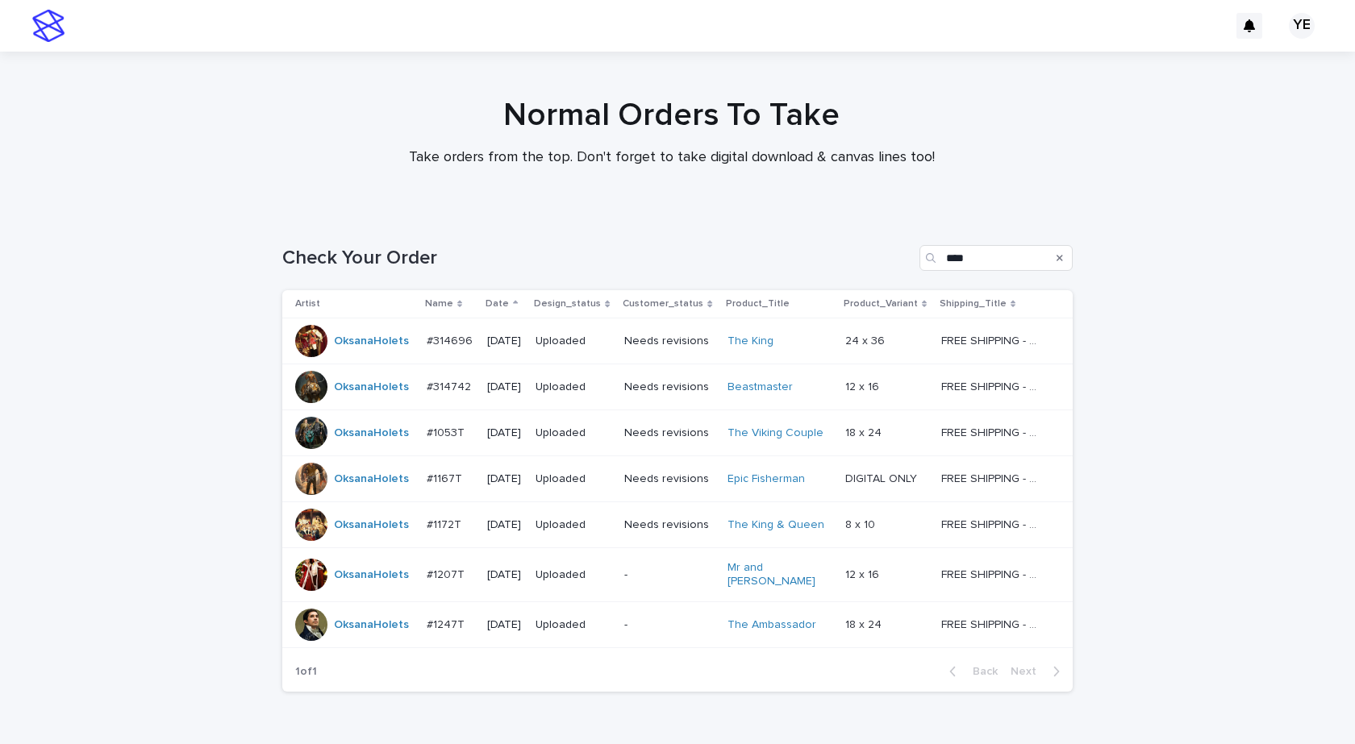
scroll to position [52, 0]
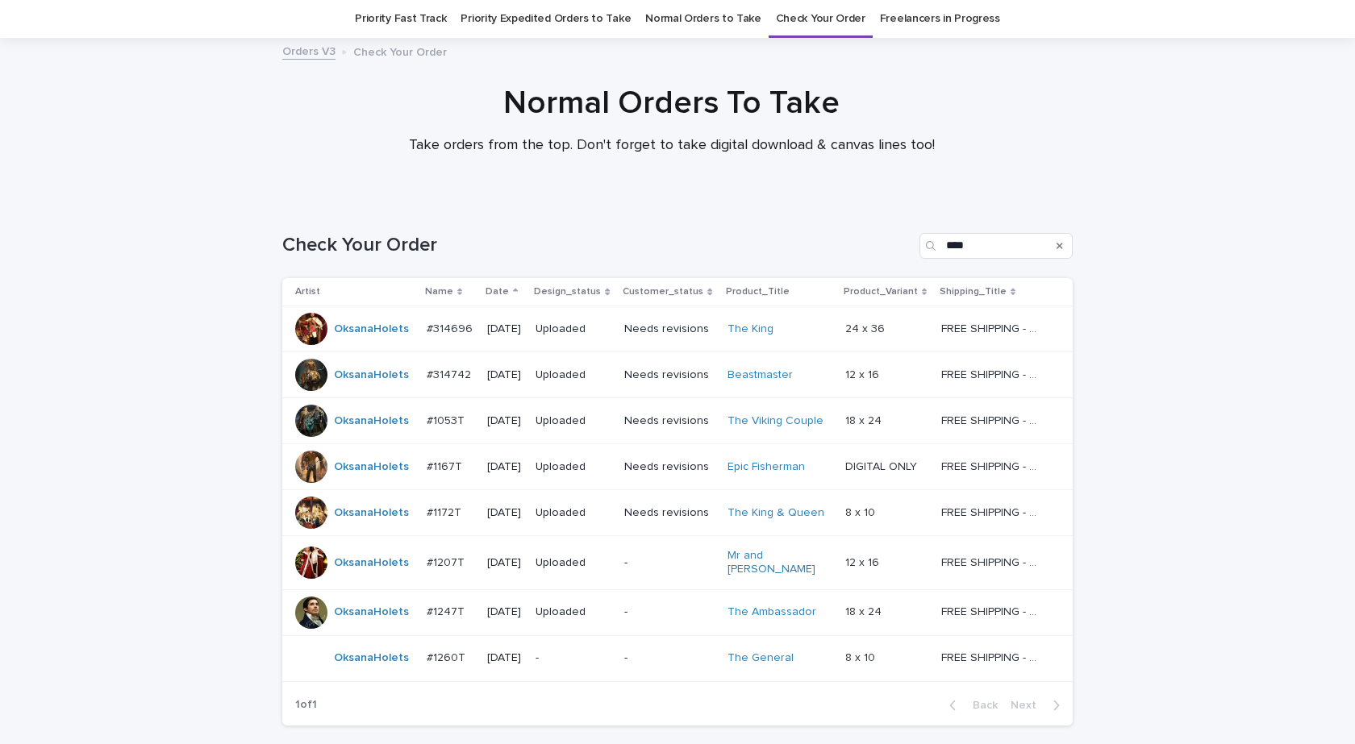
click at [420, 666] on td "#1260T #1260T" at bounding box center [450, 658] width 61 height 46
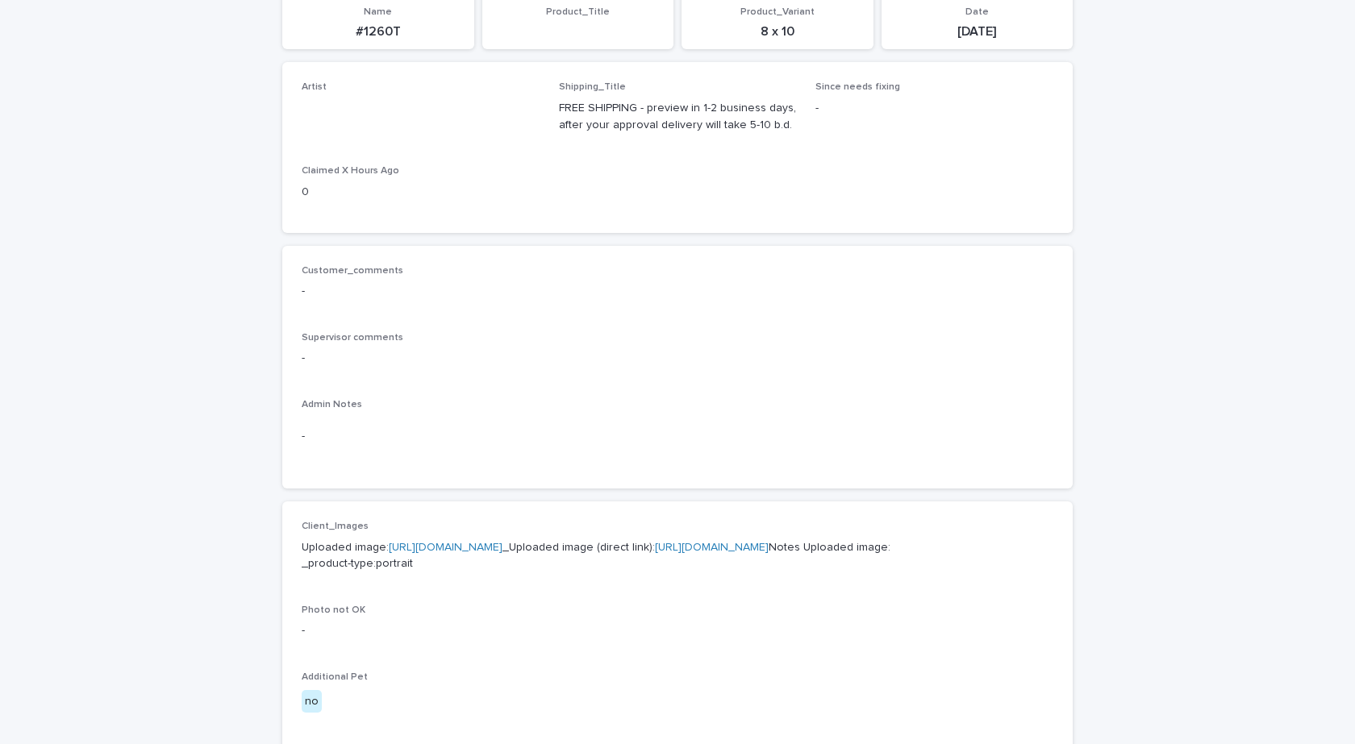
scroll to position [564, 0]
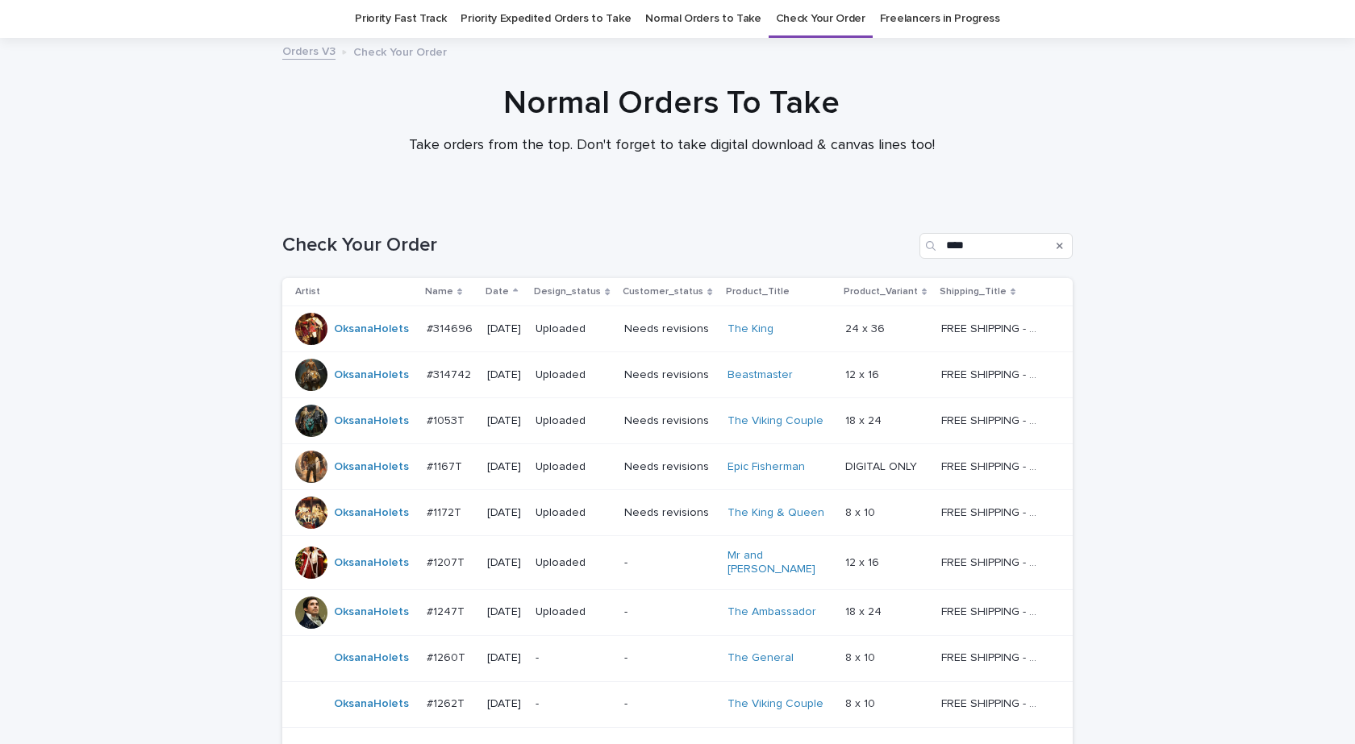
scroll to position [164, 0]
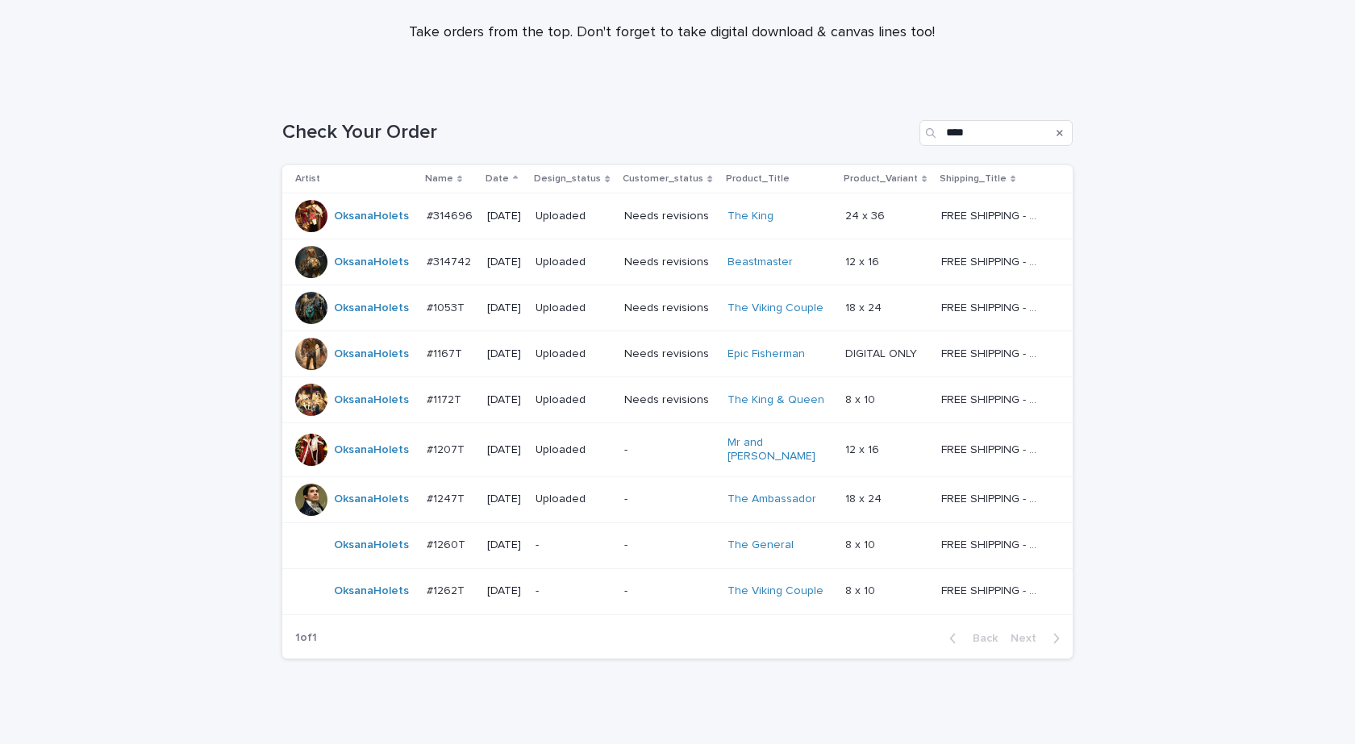
click at [481, 599] on td "[DATE]" at bounding box center [505, 591] width 48 height 46
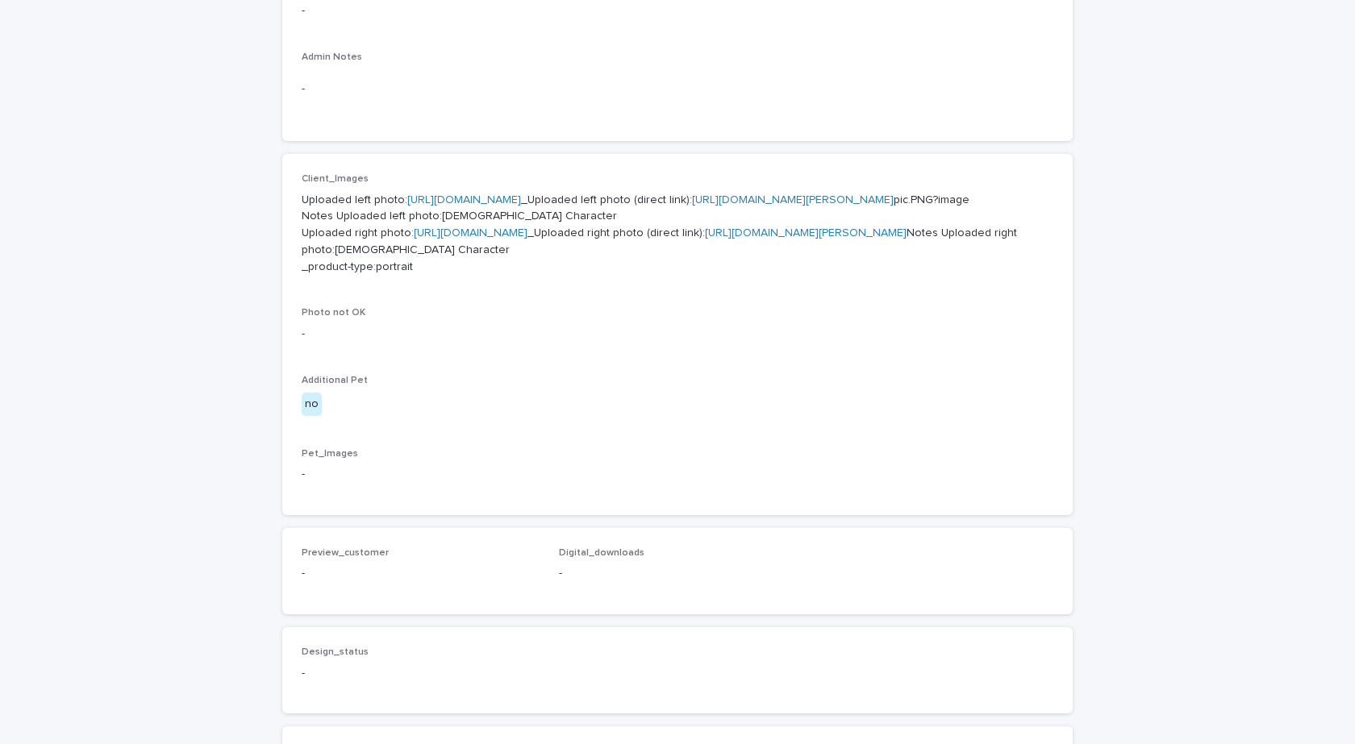
scroll to position [564, 0]
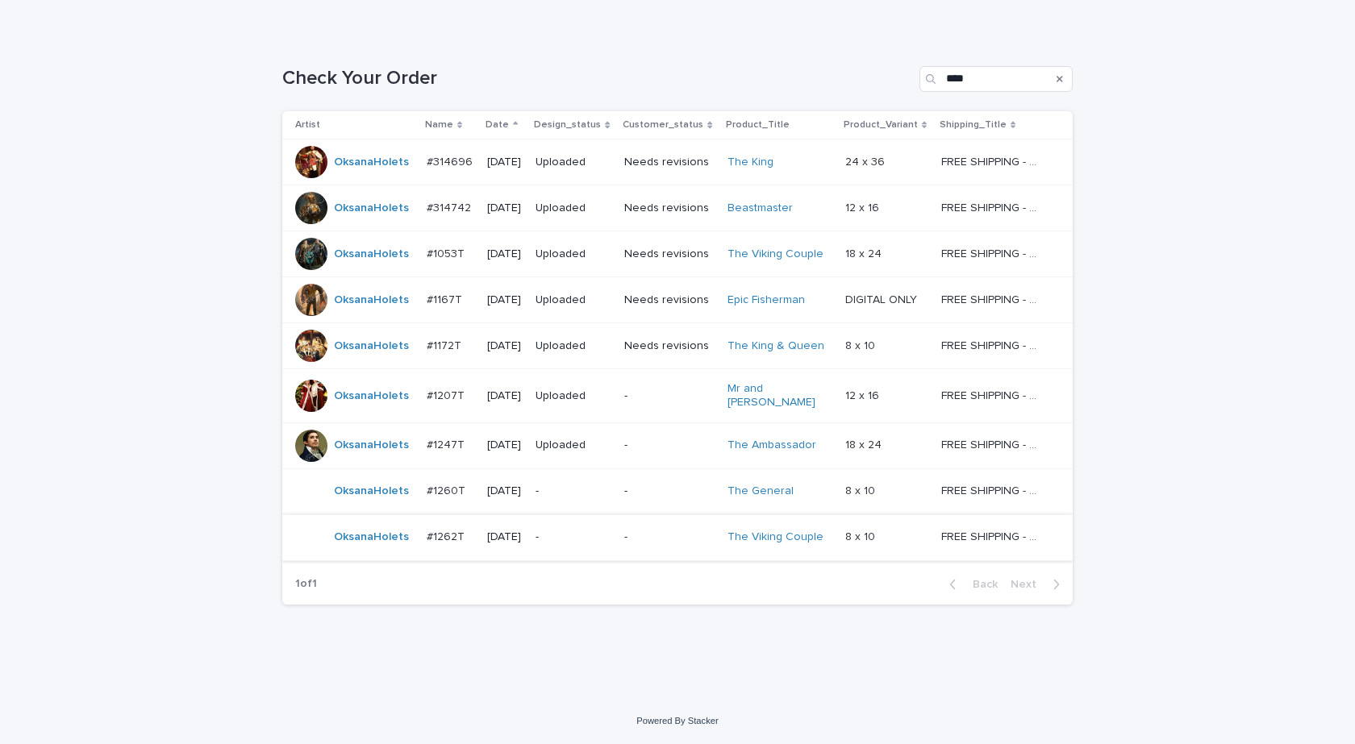
scroll to position [52, 0]
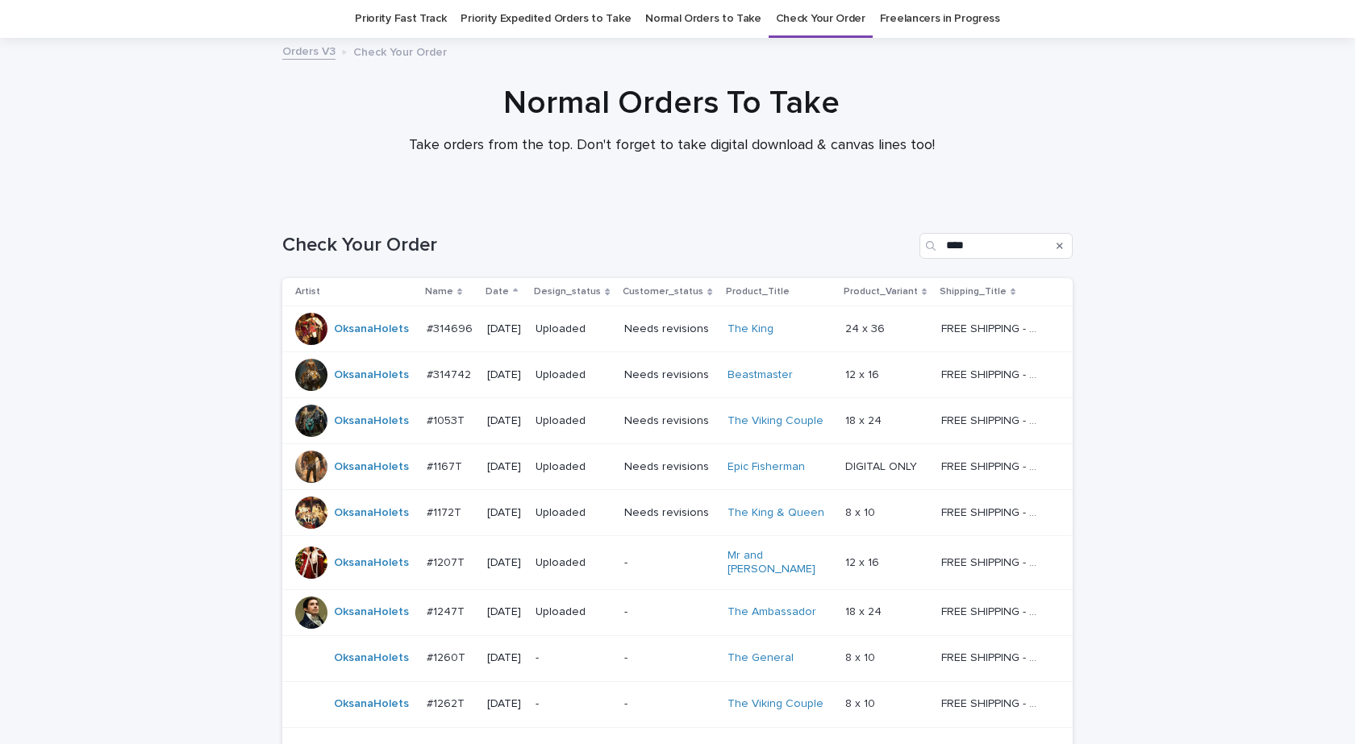
click at [121, 453] on div "Loading... Saving… Loading... Saving… Check Your Order **** Artist Name Date De…" at bounding box center [677, 533] width 1355 height 664
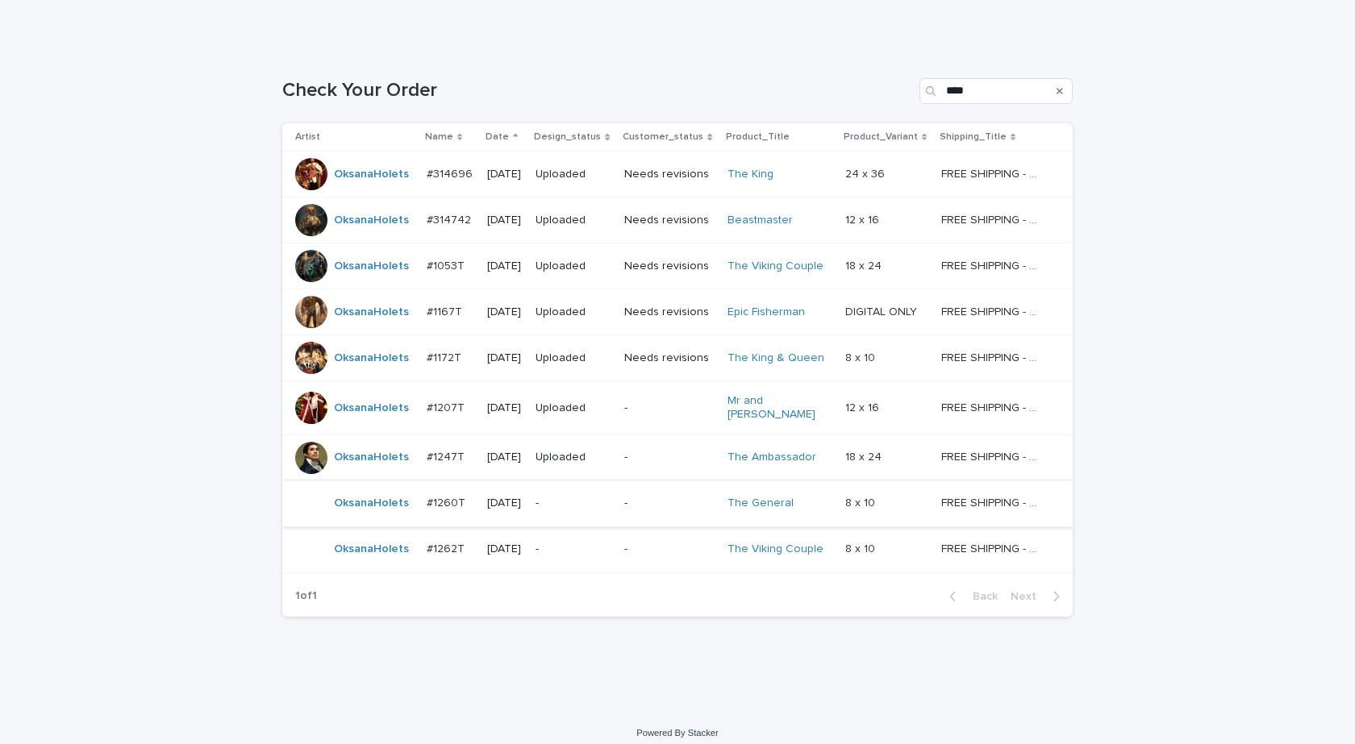
scroll to position [210, 0]
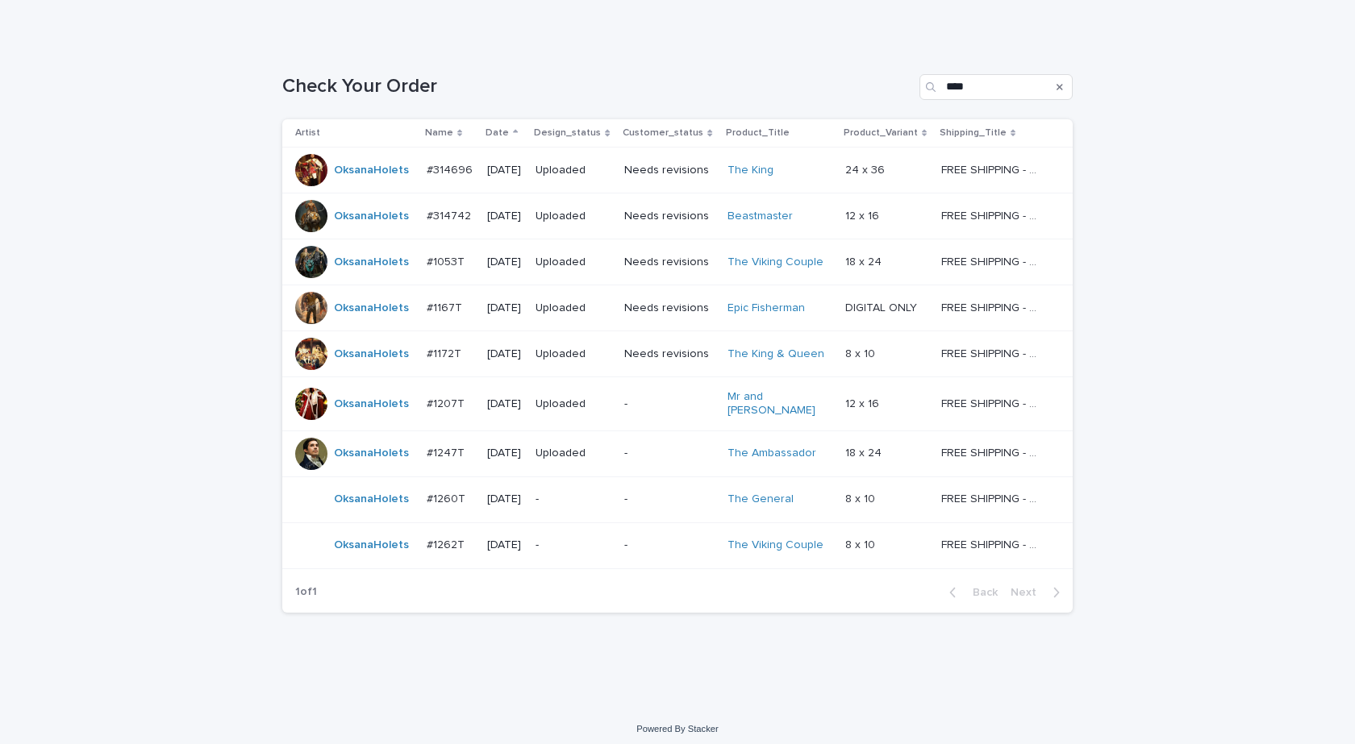
click at [338, 509] on td "OksanaHolets" at bounding box center [351, 500] width 138 height 46
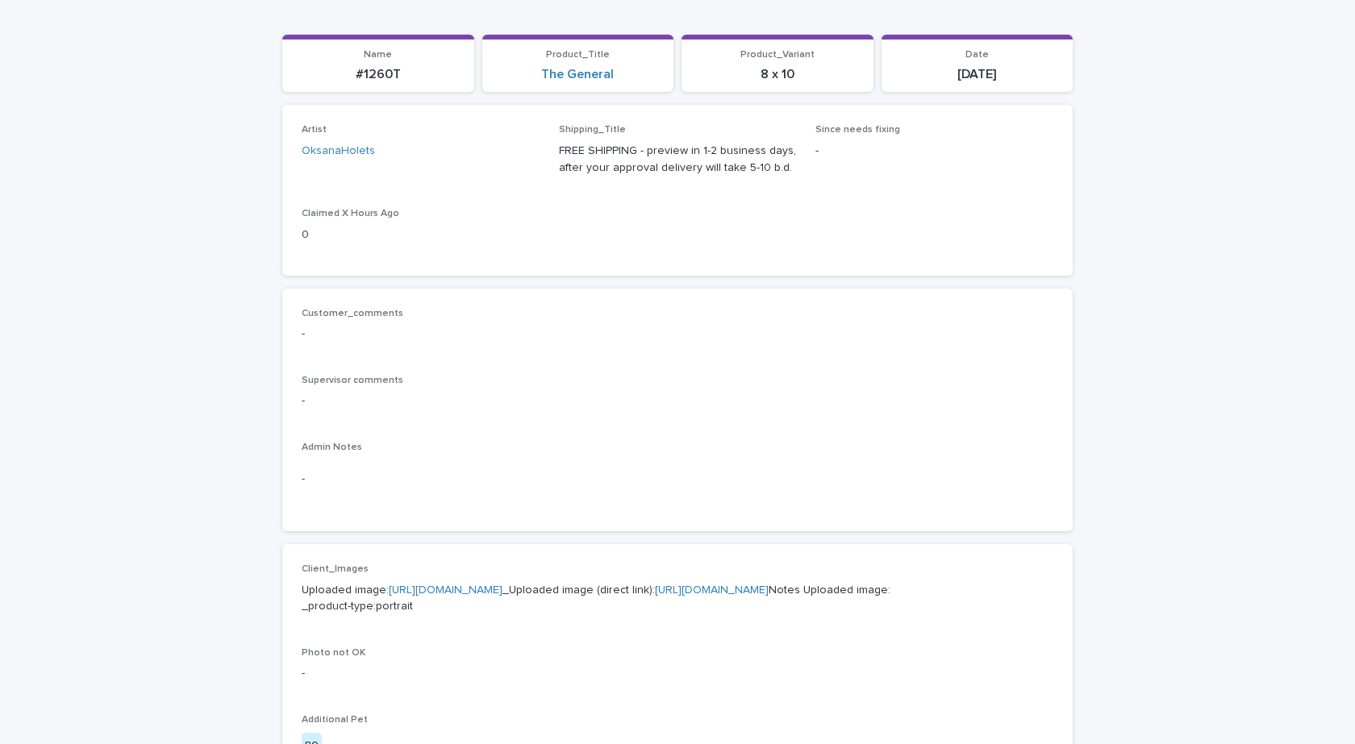
scroll to position [403, 0]
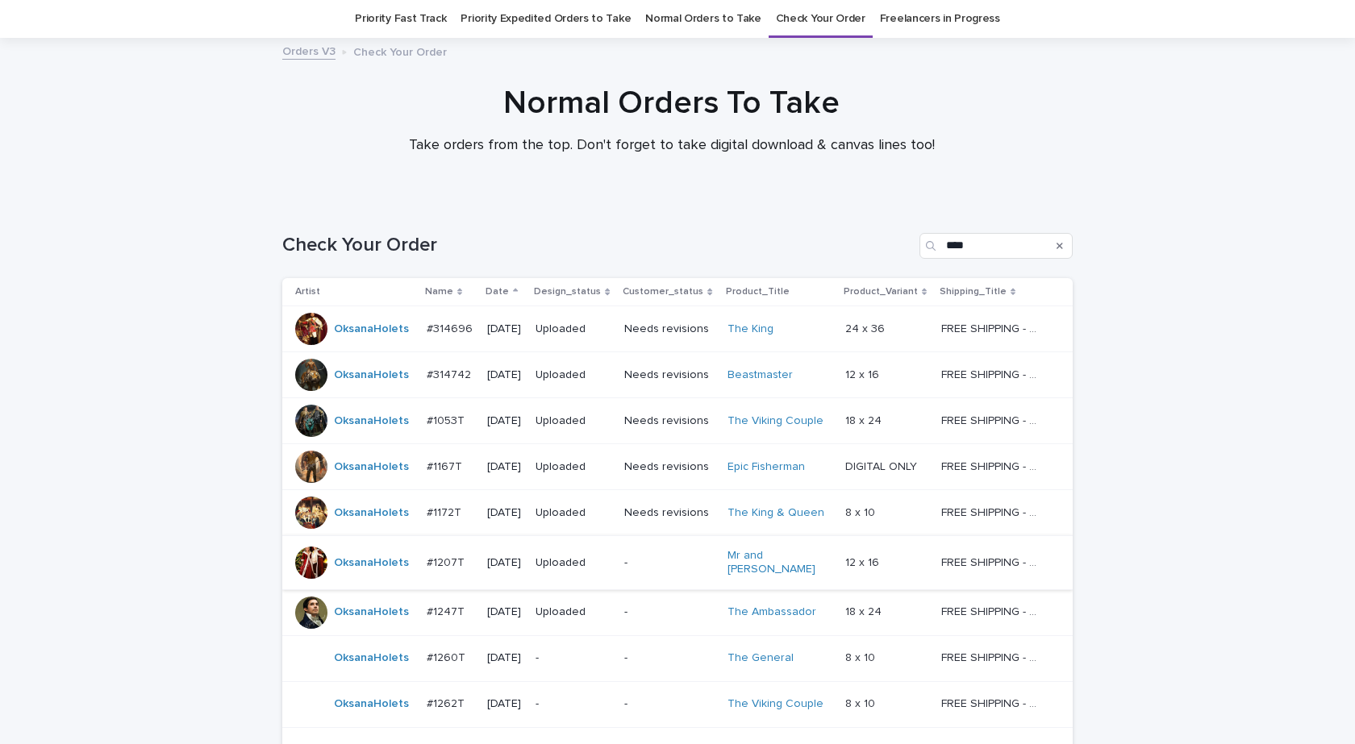
scroll to position [210, 0]
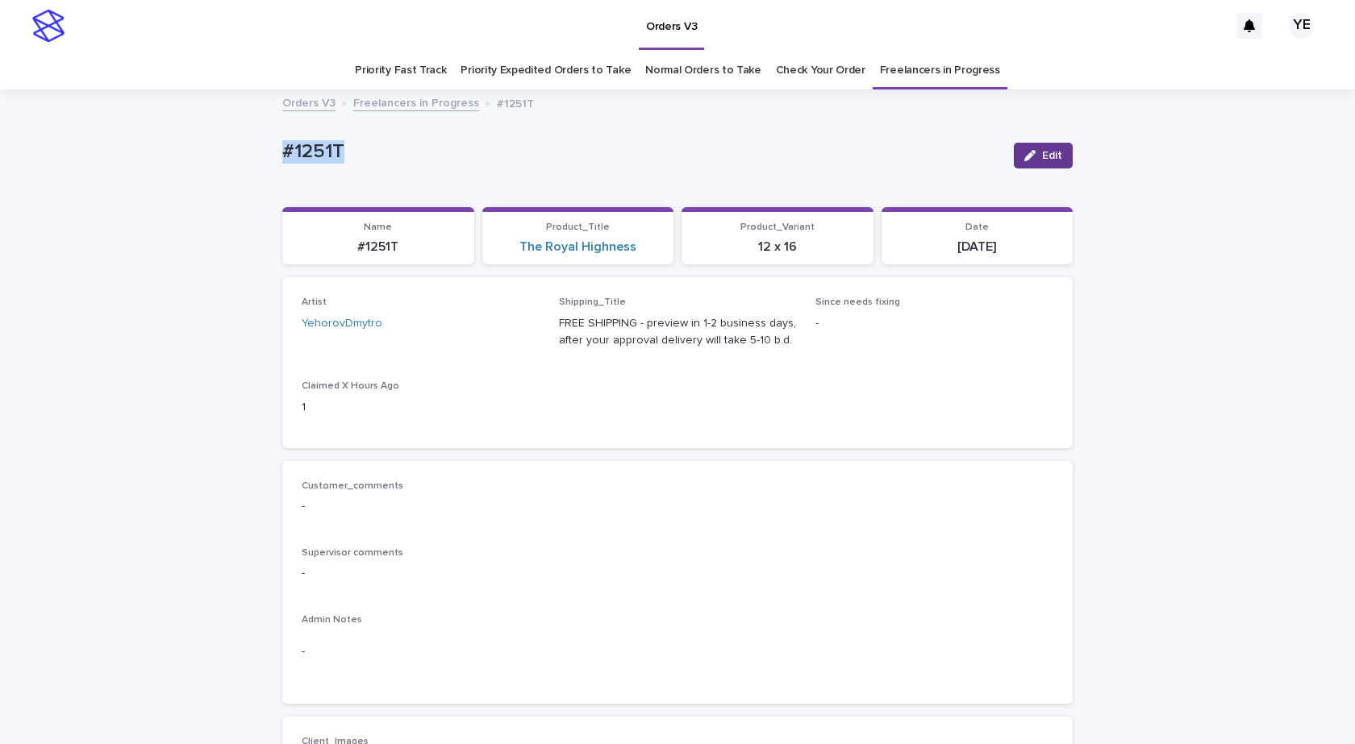
click at [1049, 150] on span "Edit" at bounding box center [1052, 155] width 20 height 11
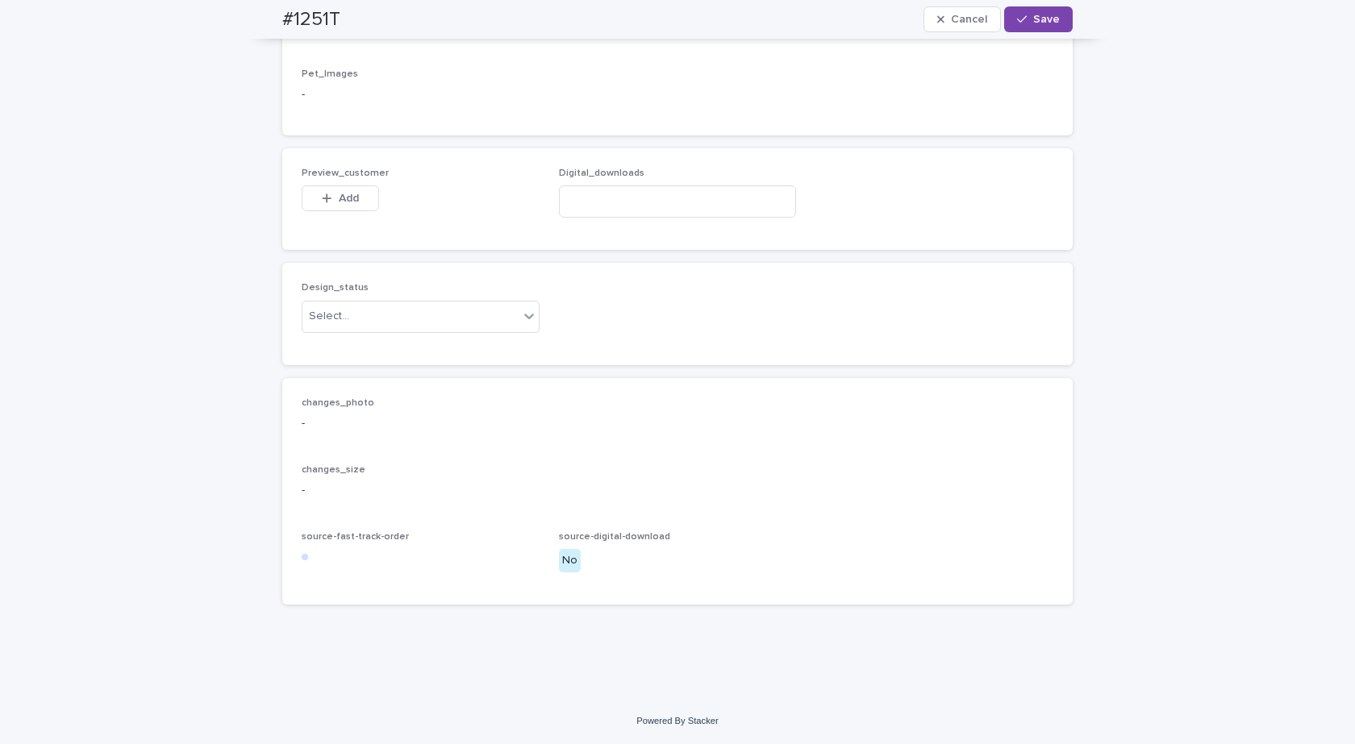
scroll to position [992, 0]
click at [364, 318] on div "Select..." at bounding box center [410, 316] width 216 height 27
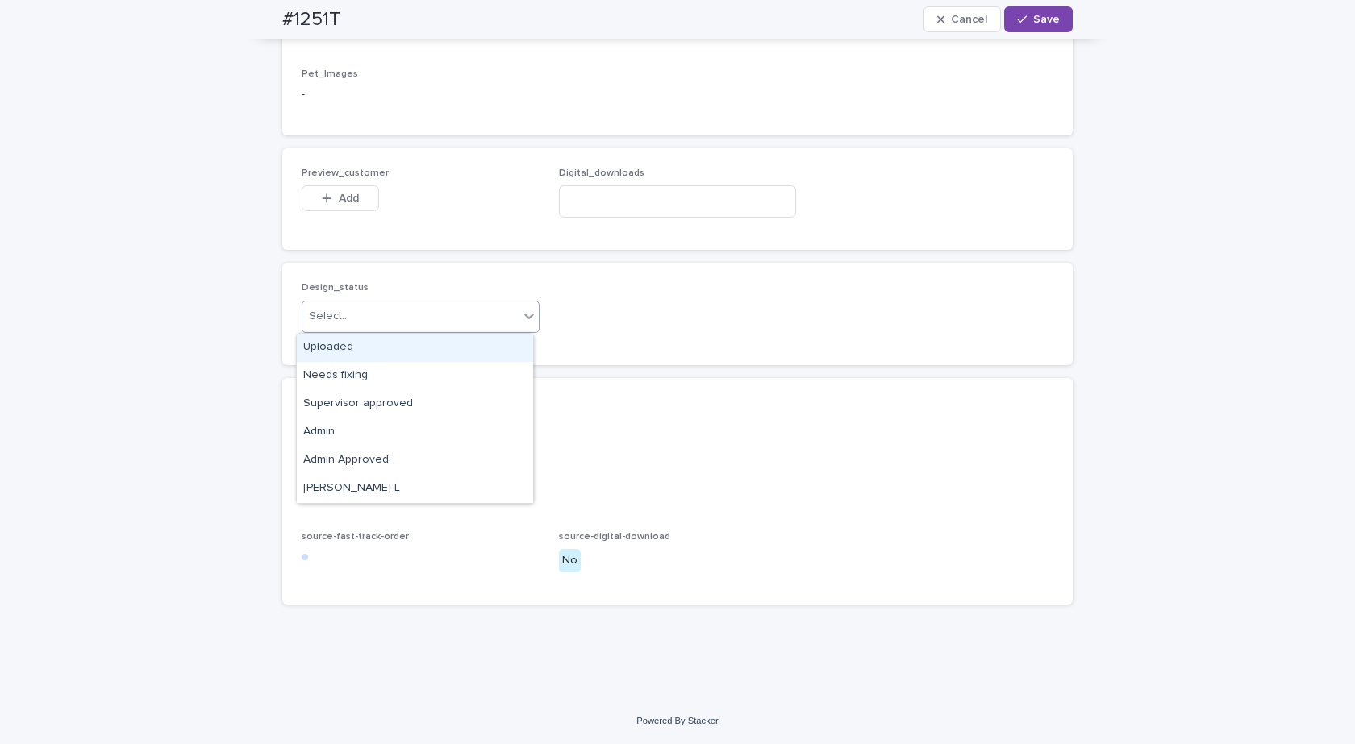
click at [330, 339] on div "Uploaded" at bounding box center [415, 348] width 236 height 28
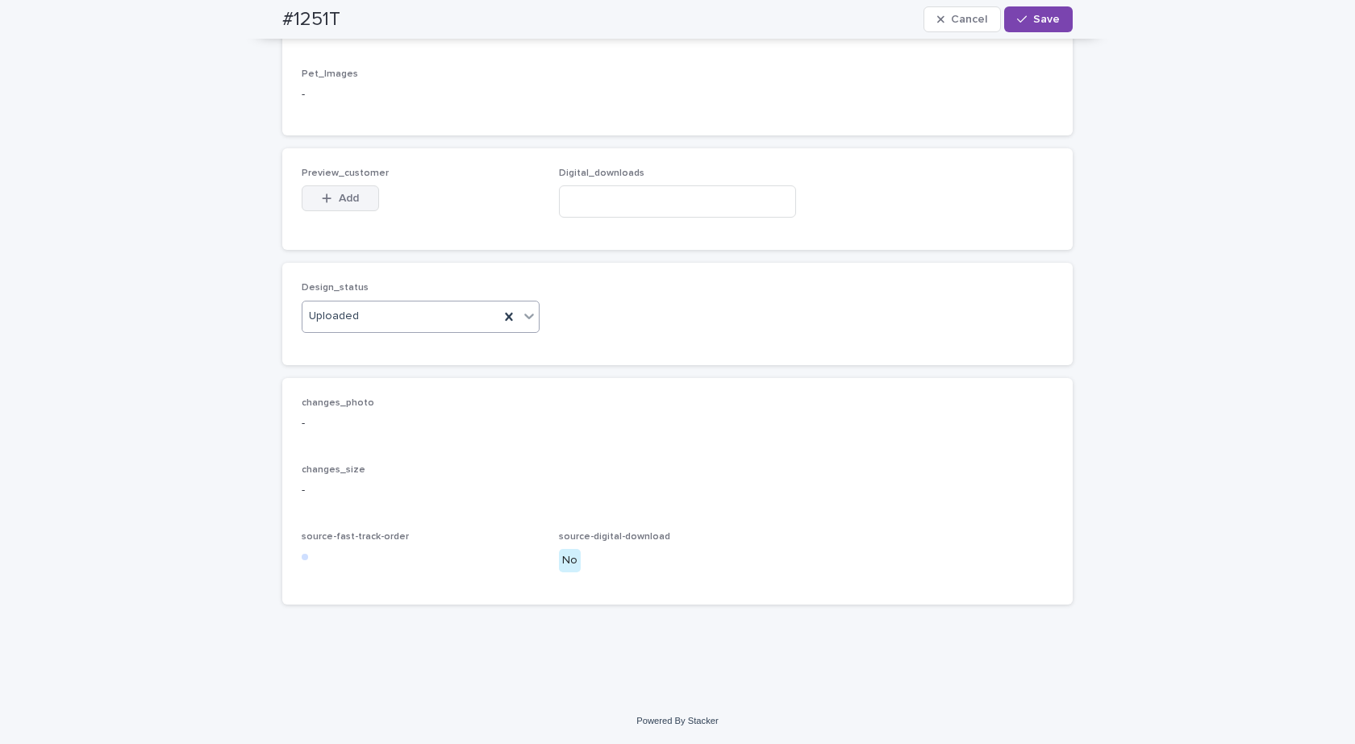
click at [311, 203] on button "Add" at bounding box center [340, 198] width 77 height 26
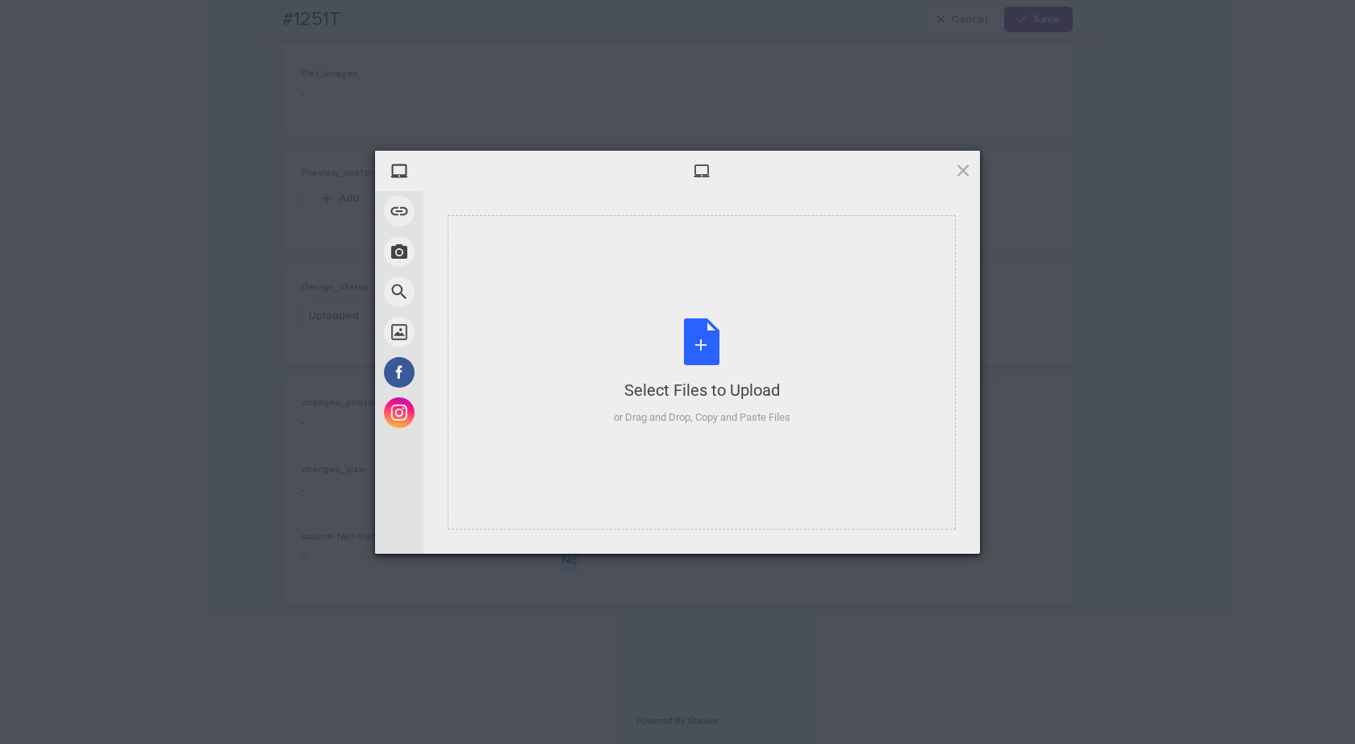
click at [770, 336] on div "Select Files to Upload or Drag and Drop, Copy and Paste Files" at bounding box center [702, 372] width 177 height 107
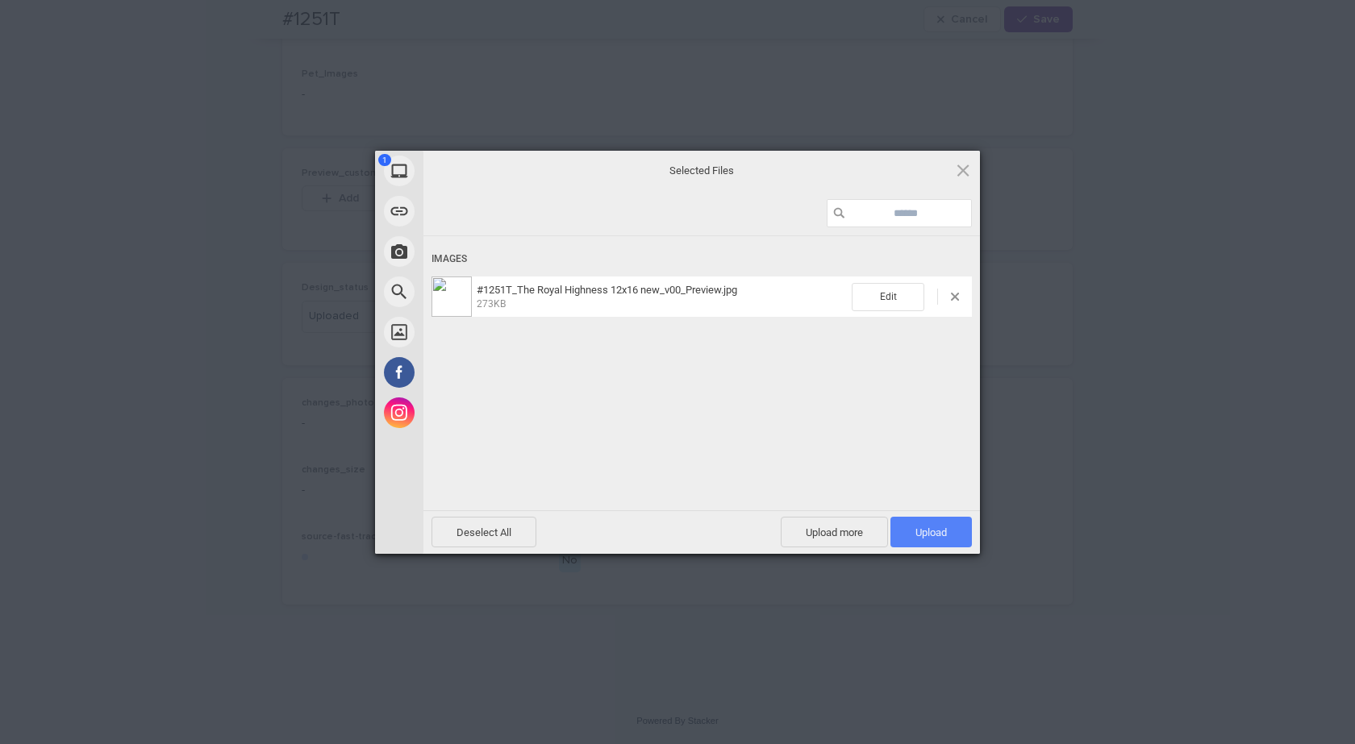
click at [940, 527] on span "Upload 1" at bounding box center [930, 533] width 31 height 12
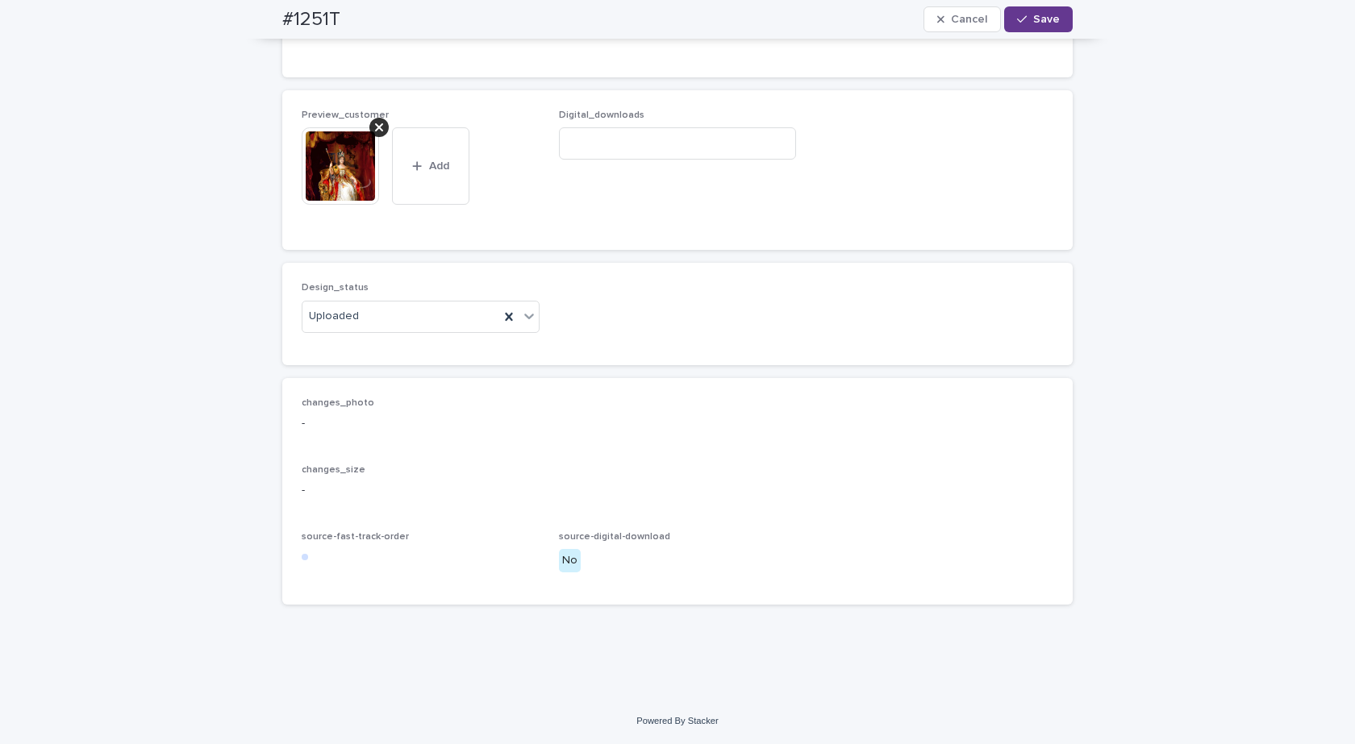
click at [1026, 26] on button "Save" at bounding box center [1038, 19] width 69 height 26
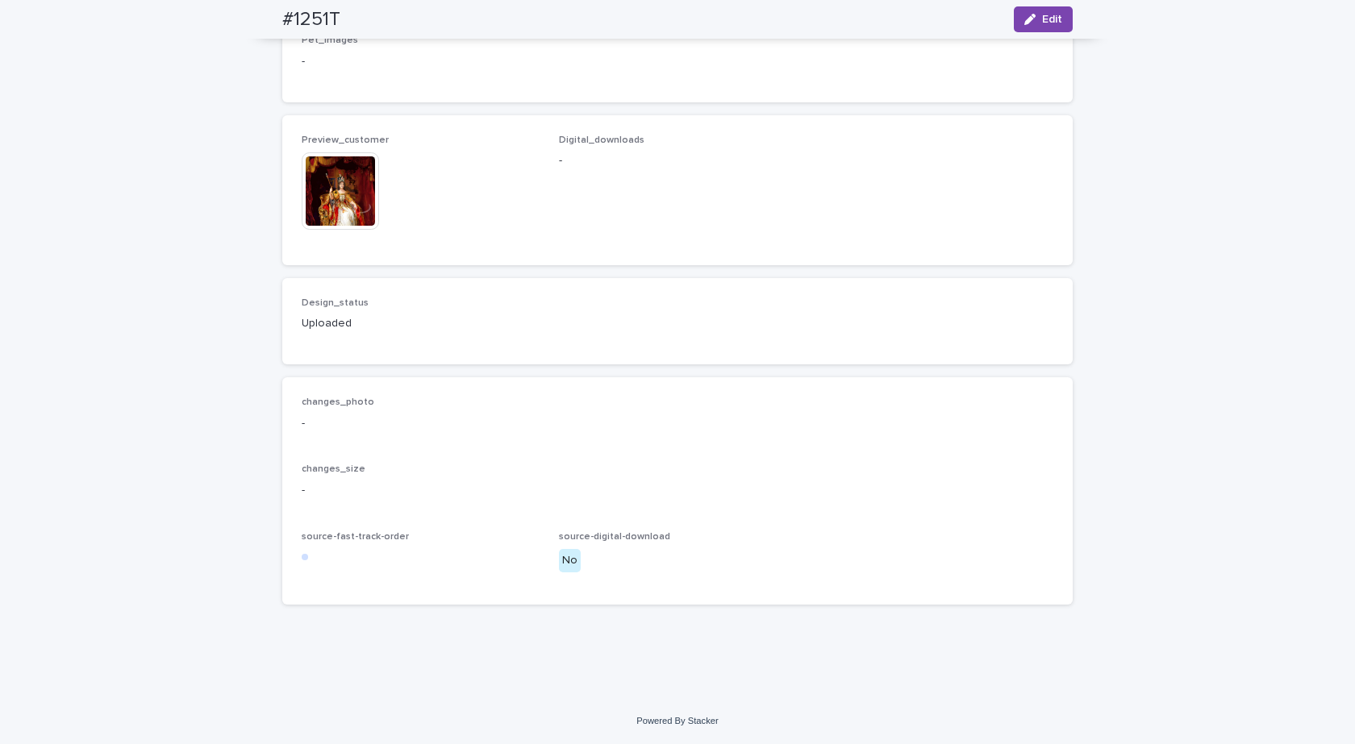
click at [356, 194] on img at bounding box center [340, 190] width 77 height 77
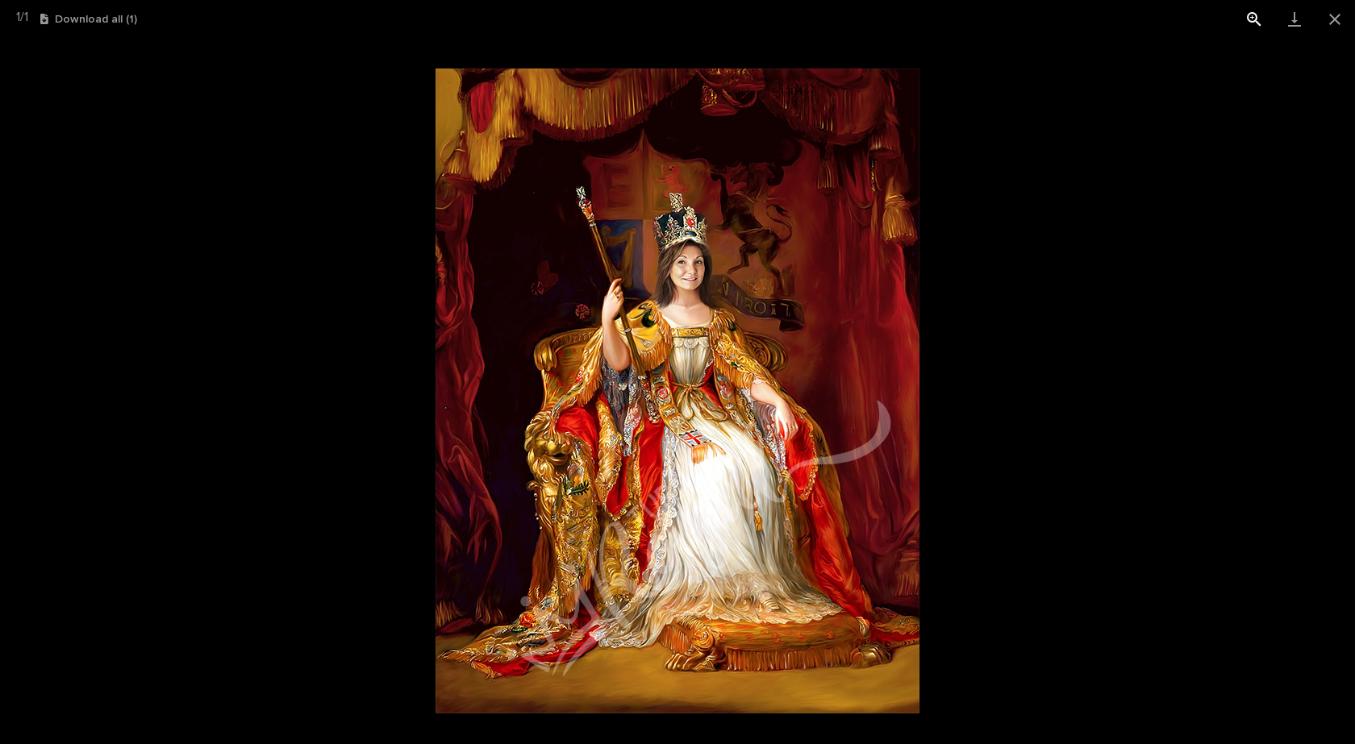
click at [1339, 19] on button "Close gallery" at bounding box center [1334, 19] width 40 height 38
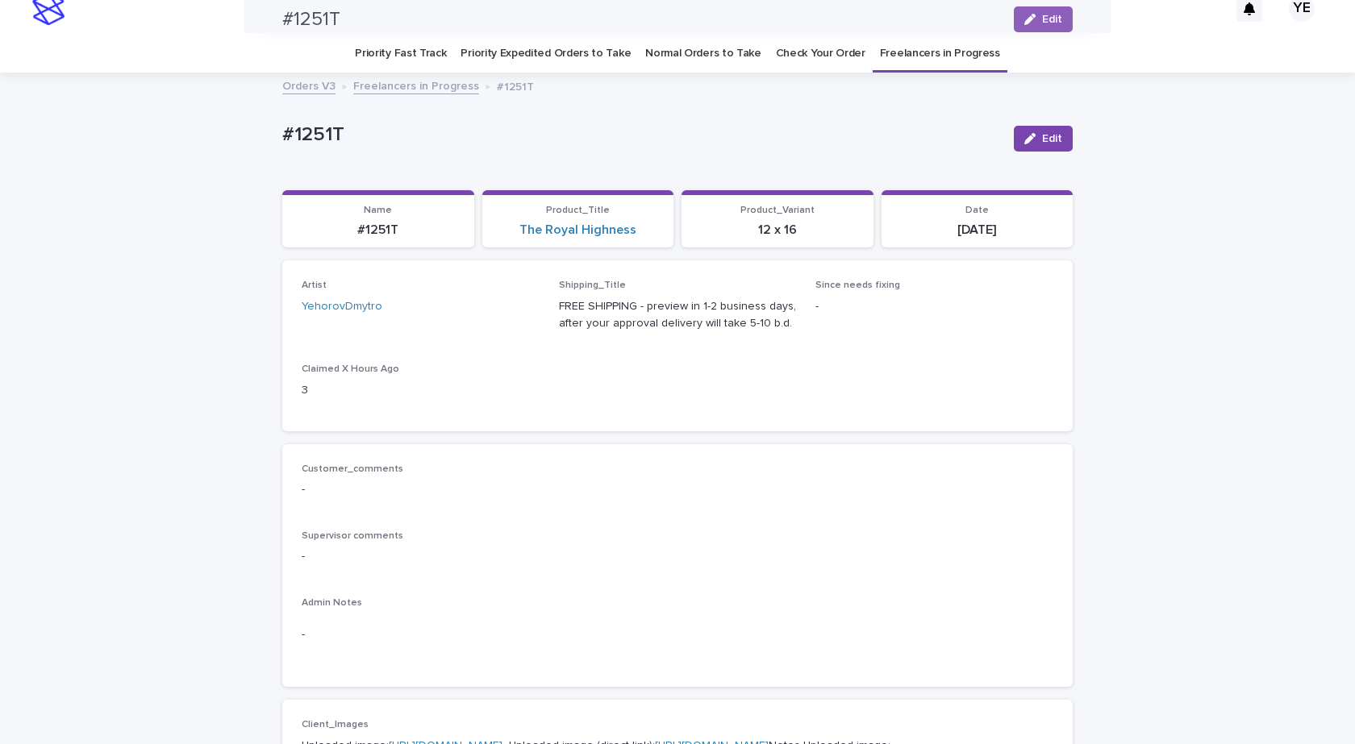
scroll to position [0, 0]
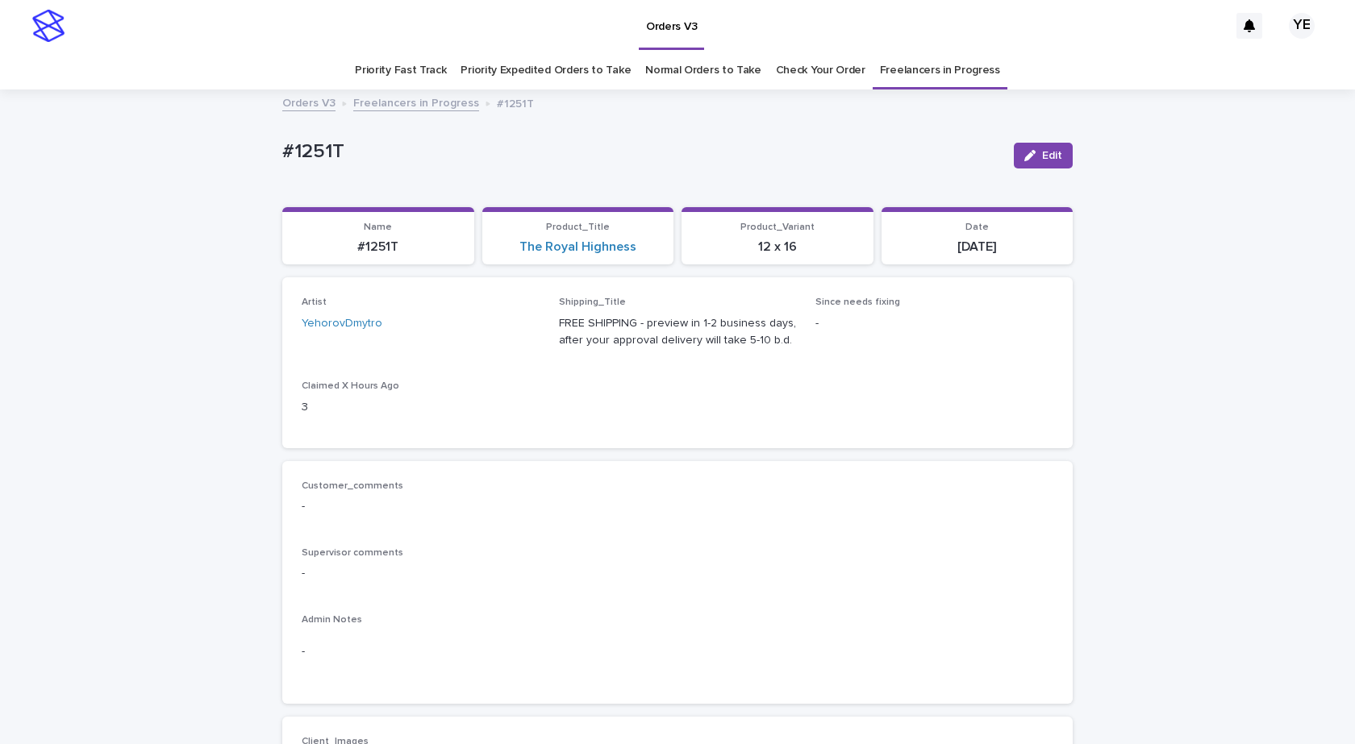
click at [424, 103] on link "Freelancers in Progress" at bounding box center [416, 102] width 126 height 19
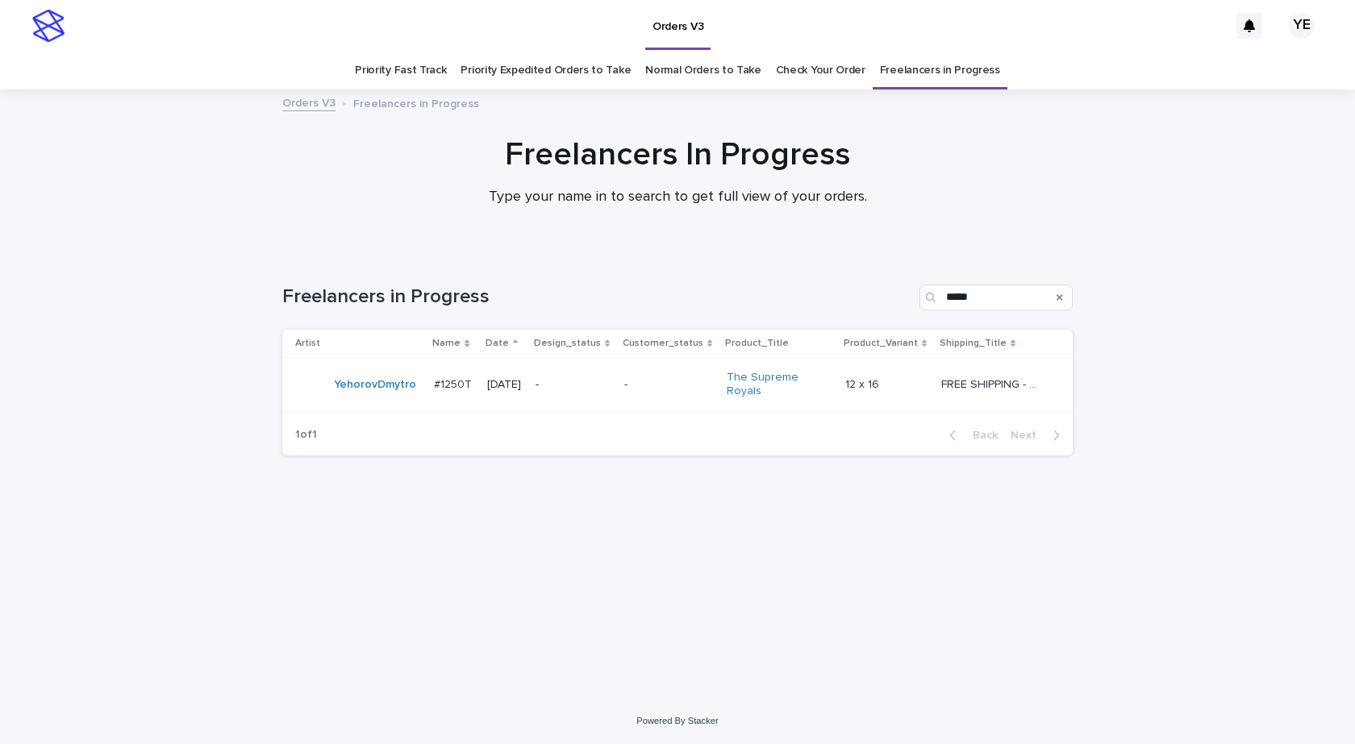
click at [372, 407] on td "YehorovDmytro" at bounding box center [354, 385] width 145 height 54
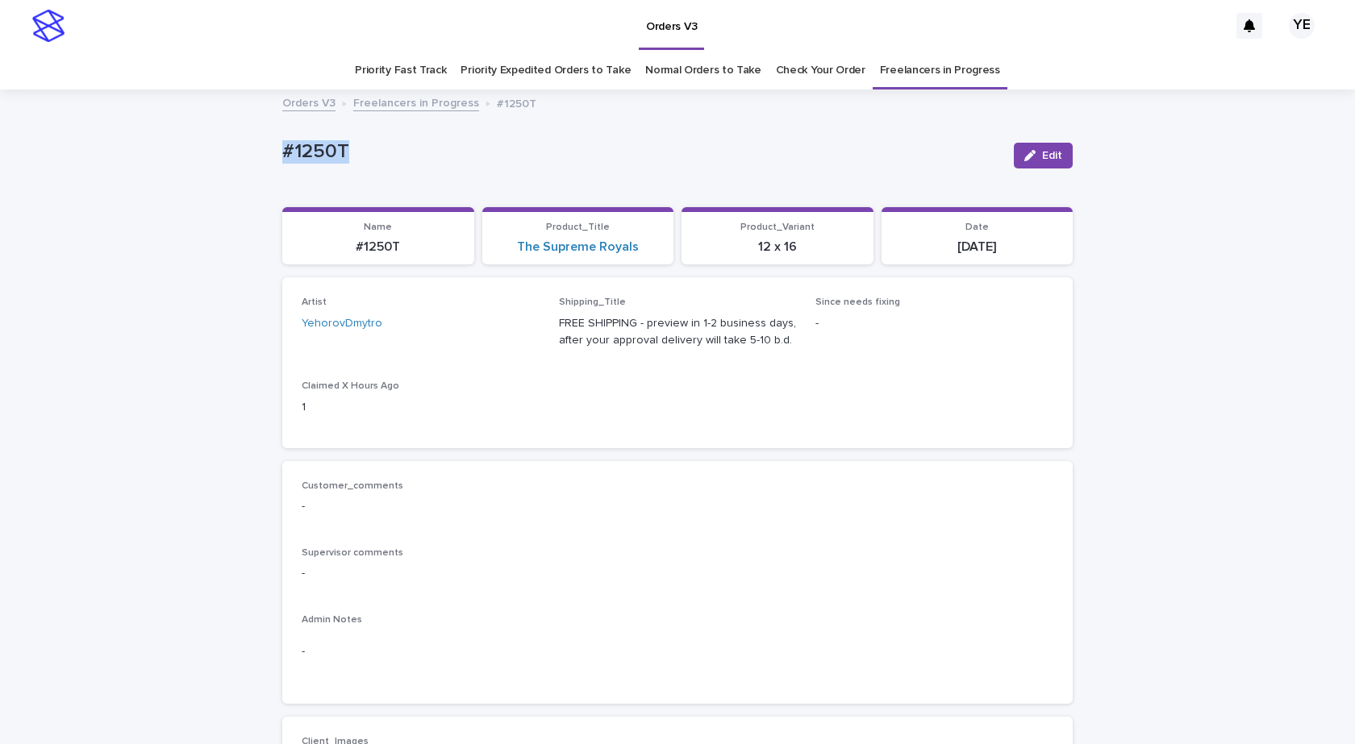
drag, startPoint x: 347, startPoint y: 166, endPoint x: 223, endPoint y: 156, distance: 124.6
